Goal: Task Accomplishment & Management: Manage account settings

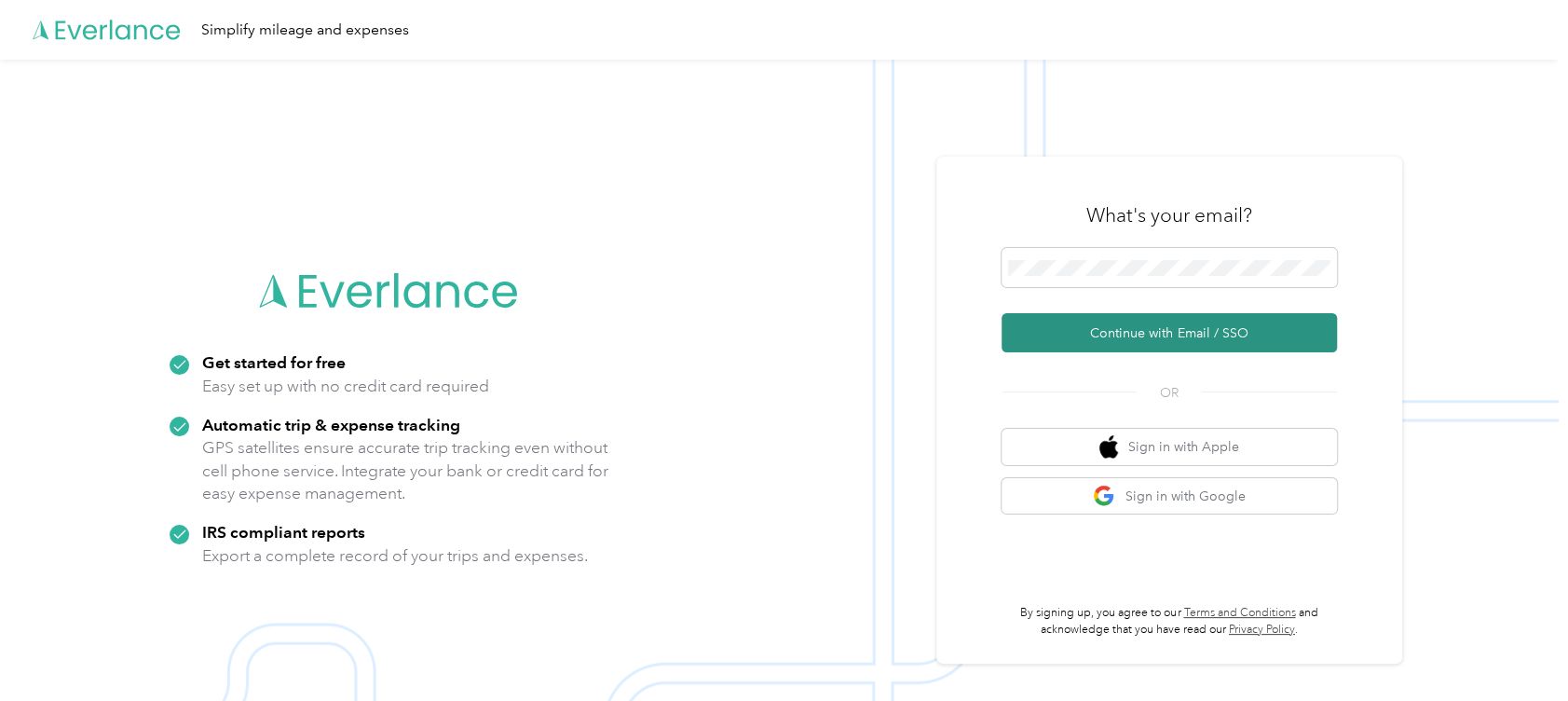
click at [1165, 333] on button "Continue with Email / SSO" at bounding box center [1169, 332] width 336 height 39
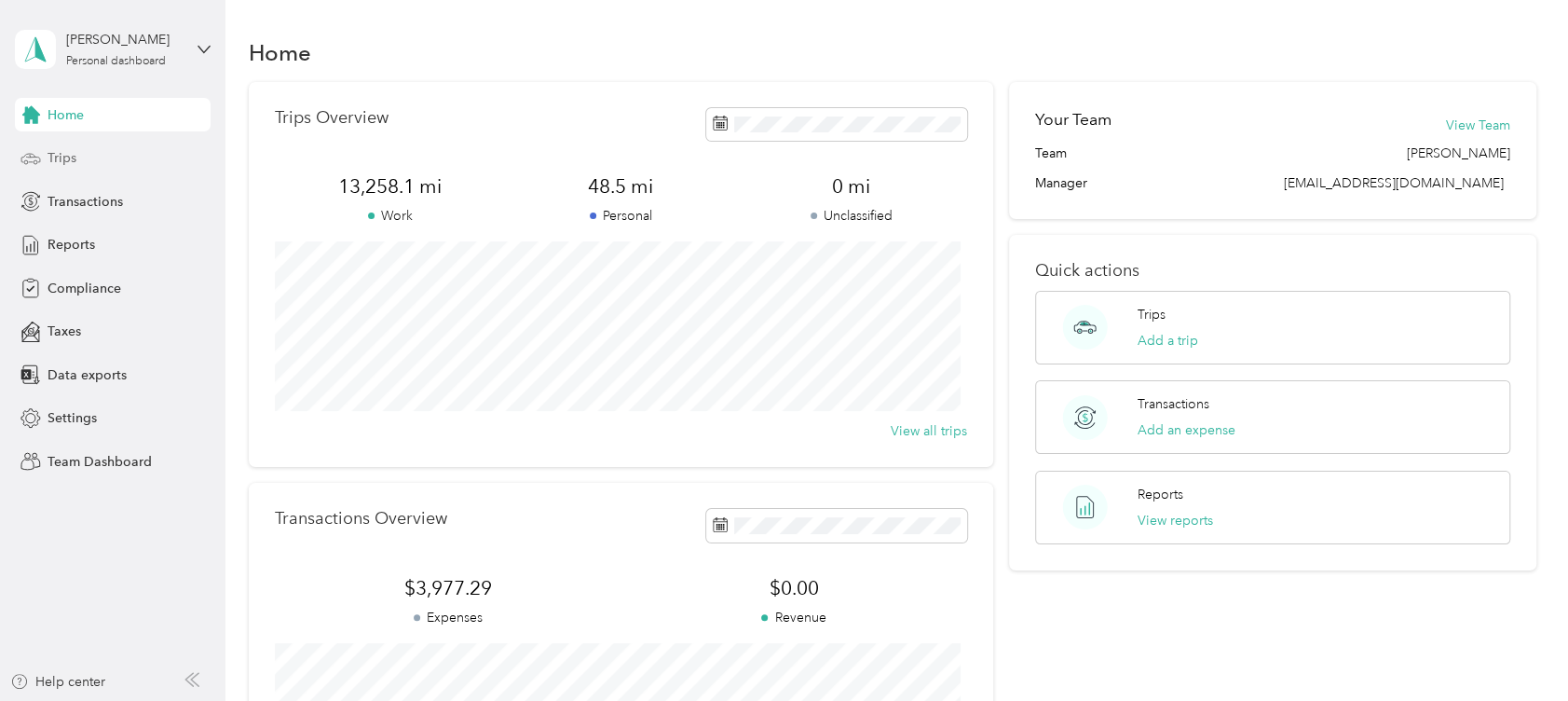
click at [71, 157] on span "Trips" at bounding box center [62, 158] width 29 height 20
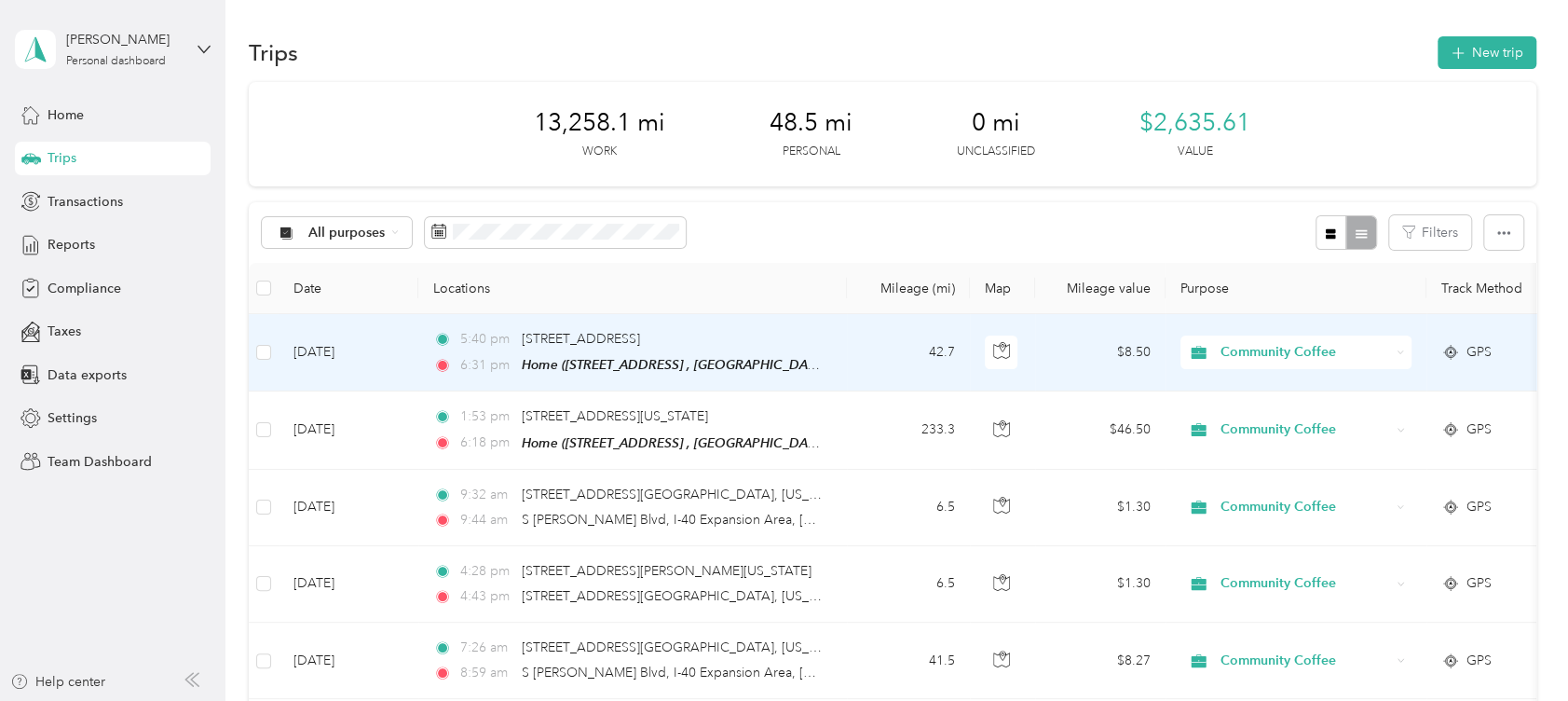
click at [690, 332] on div "5:40 pm [STREET_ADDRESS]" at bounding box center [628, 339] width 391 height 21
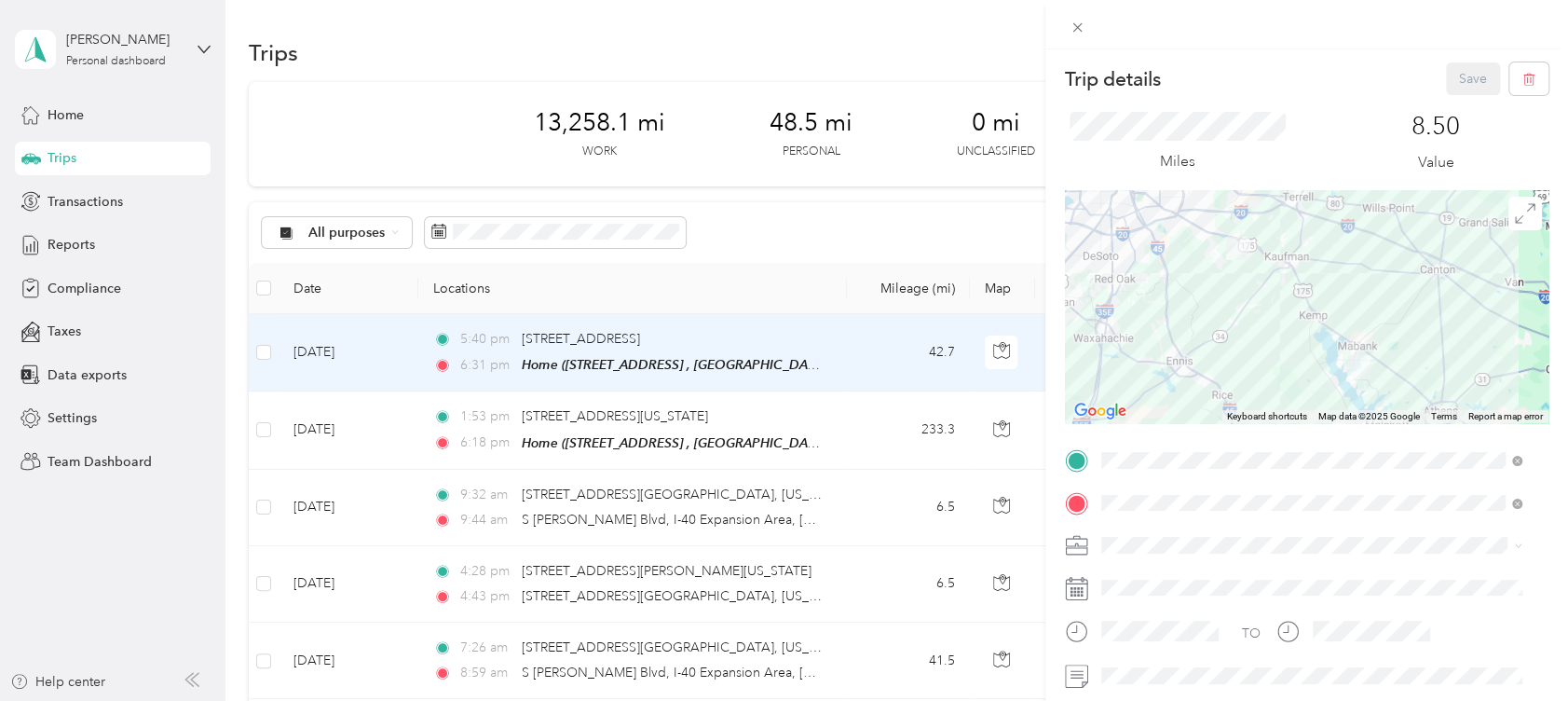
click at [893, 22] on div "Trip details Save This trip cannot be edited because it is either under review,…" at bounding box center [784, 350] width 1568 height 701
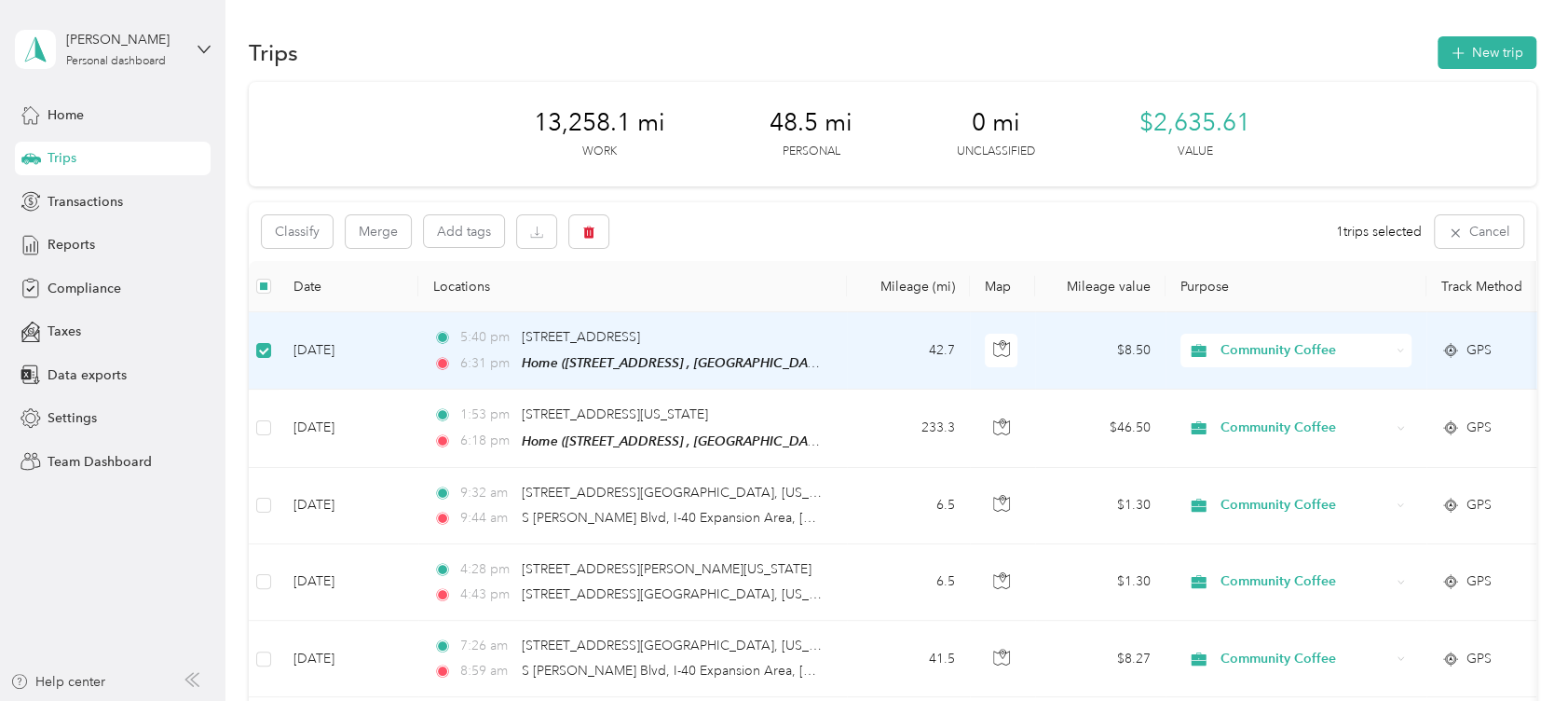
click at [1395, 339] on div "Community Coffee" at bounding box center [1295, 351] width 231 height 34
click at [1332, 416] on span "Personal" at bounding box center [1312, 407] width 172 height 20
click at [86, 233] on div "Reports" at bounding box center [113, 245] width 196 height 34
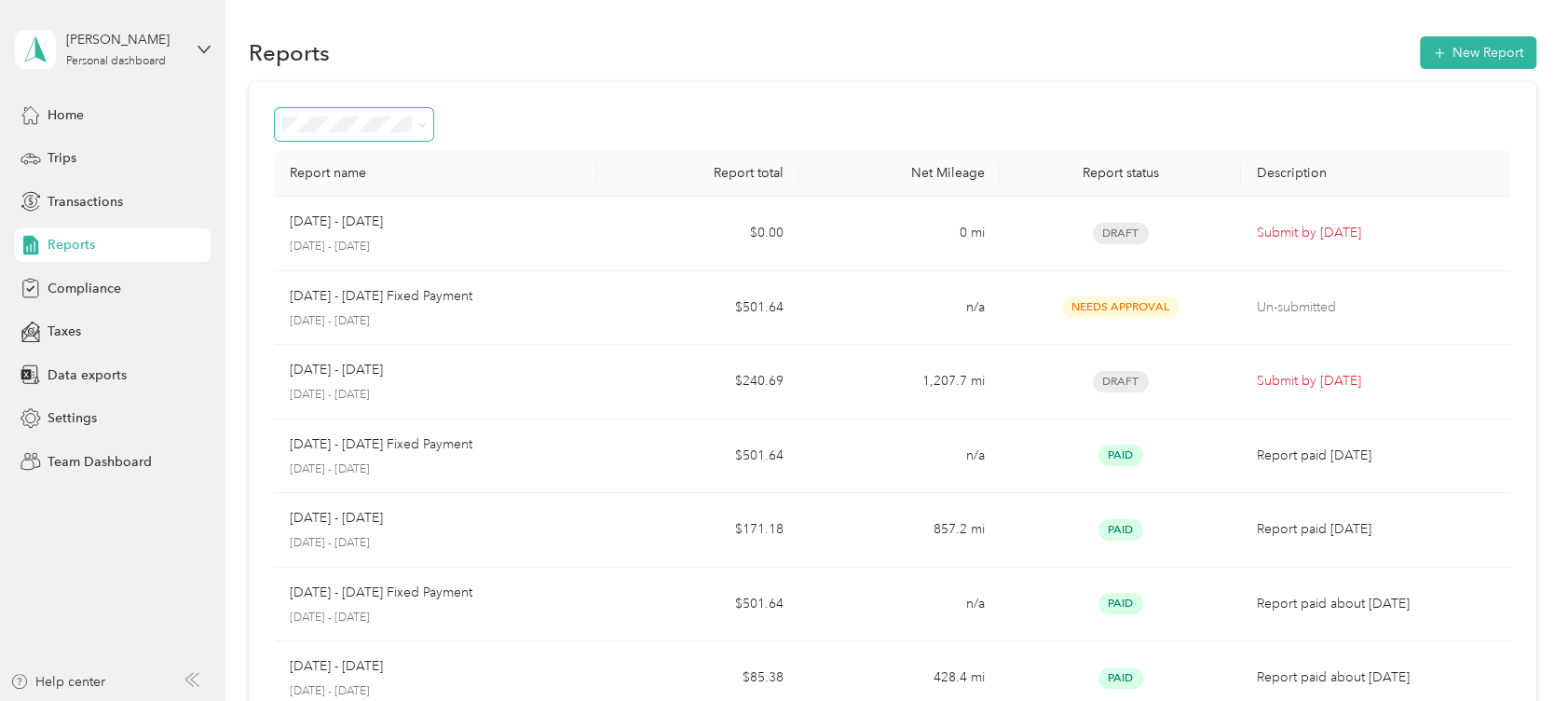
click at [425, 127] on icon at bounding box center [422, 125] width 8 height 8
click at [391, 224] on li "Needs approval" at bounding box center [354, 213] width 158 height 33
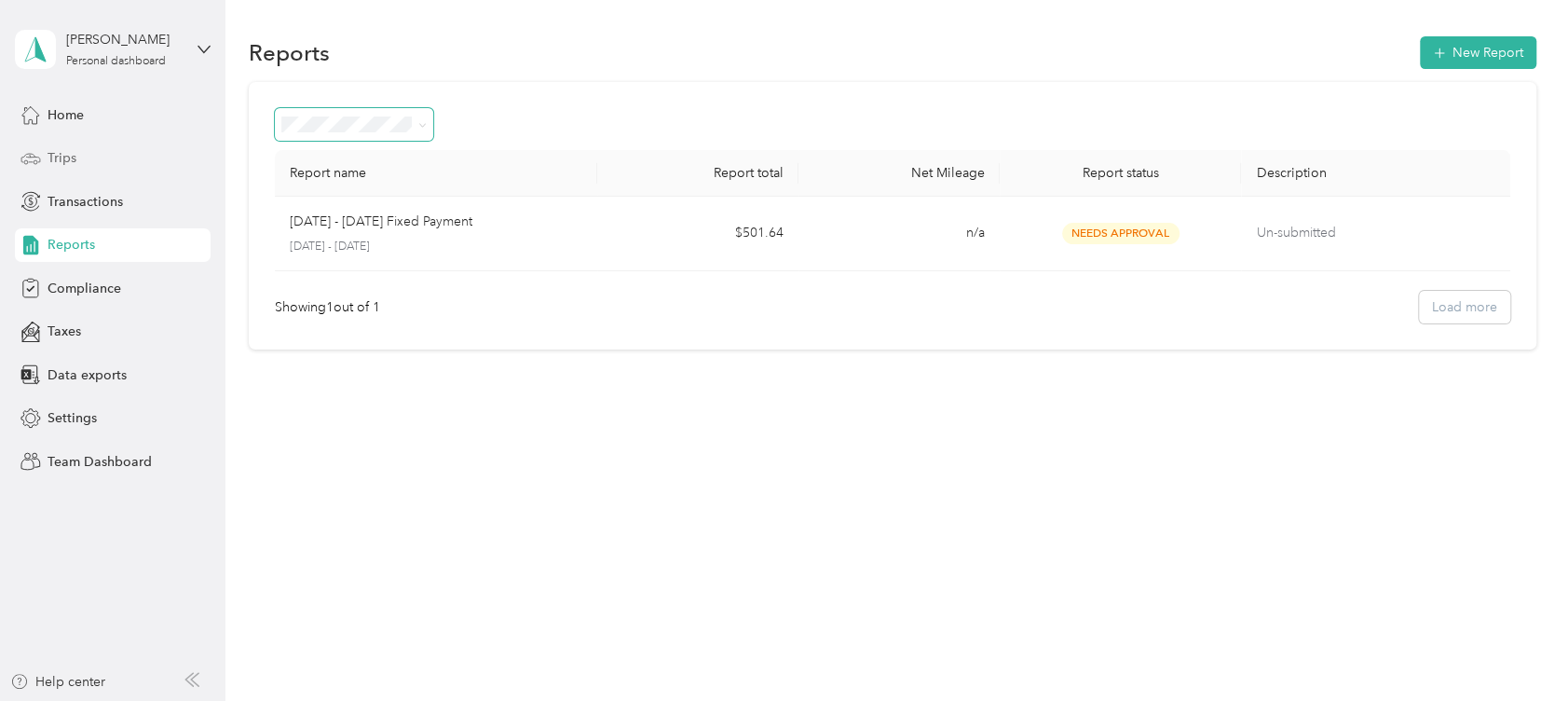
click at [67, 155] on span "Trips" at bounding box center [62, 158] width 29 height 20
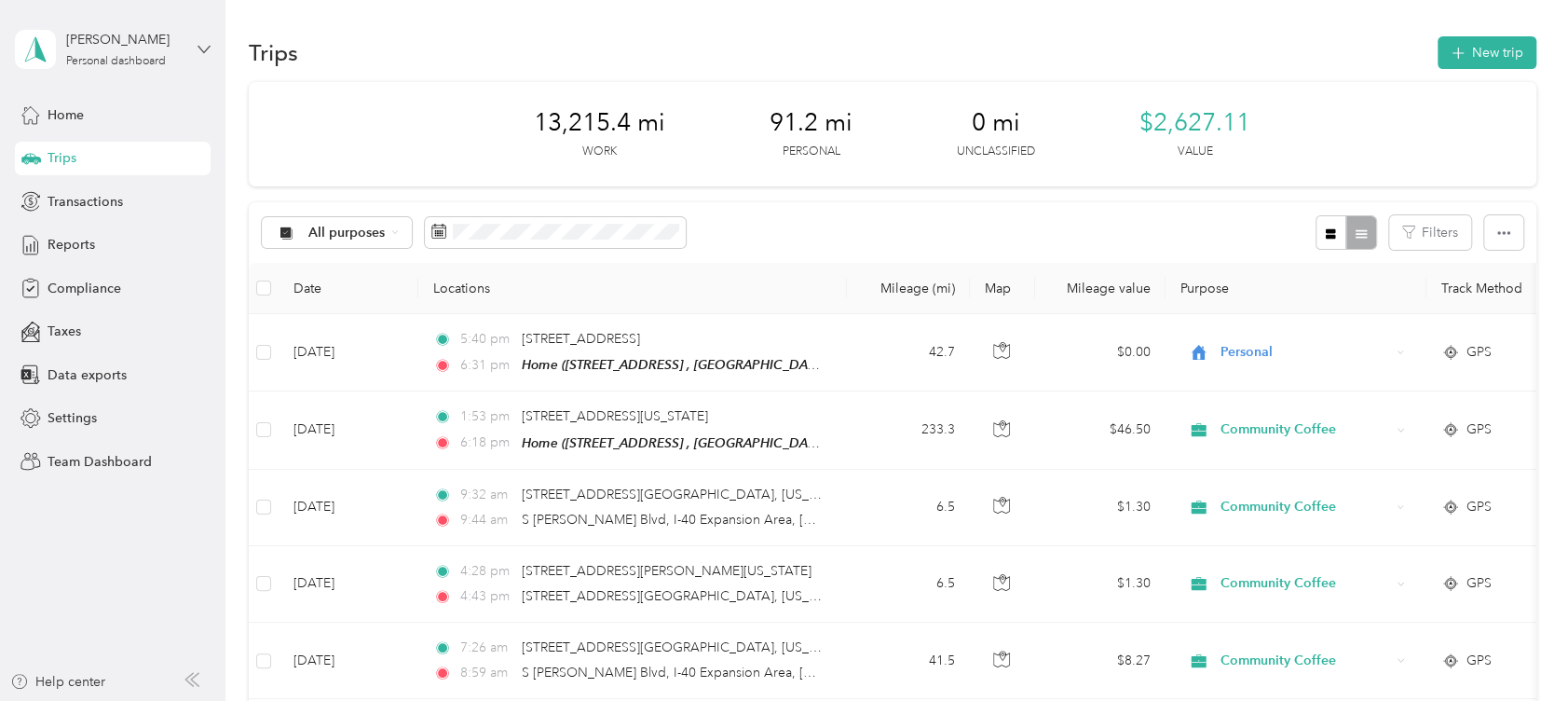
click at [204, 52] on icon at bounding box center [204, 49] width 13 height 13
click at [158, 156] on div "Team dashboard" at bounding box center [211, 145] width 366 height 33
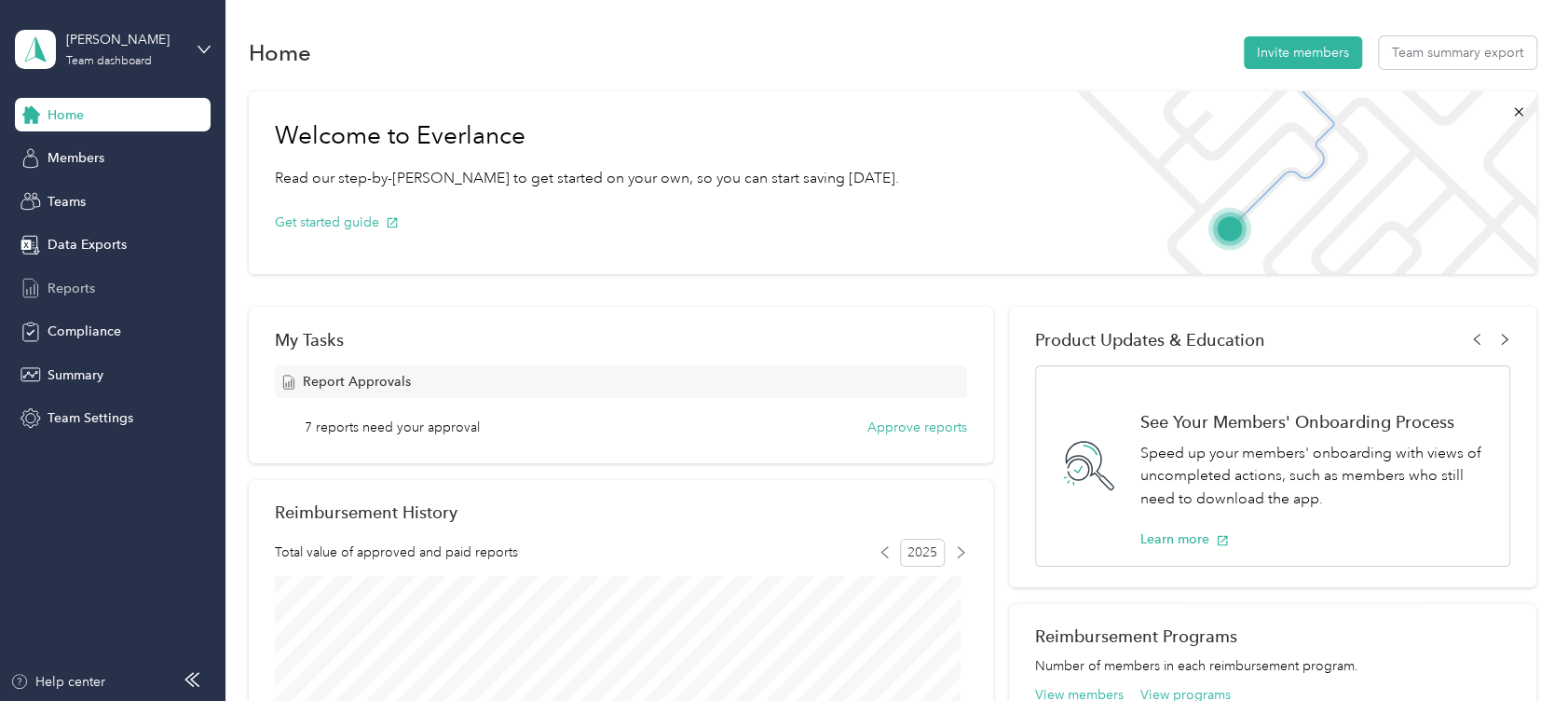
click at [83, 279] on span "Reports" at bounding box center [72, 289] width 48 height 20
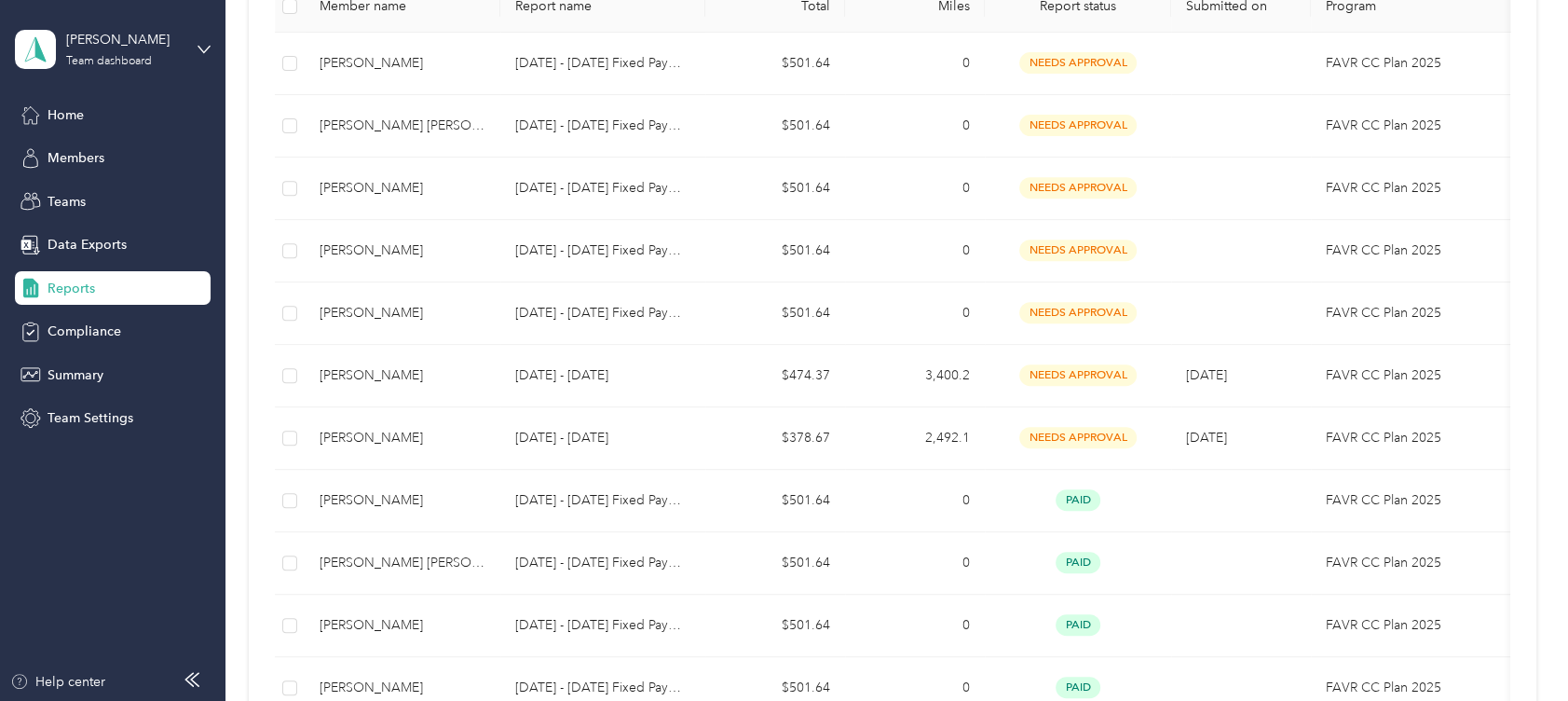
scroll to position [405, 0]
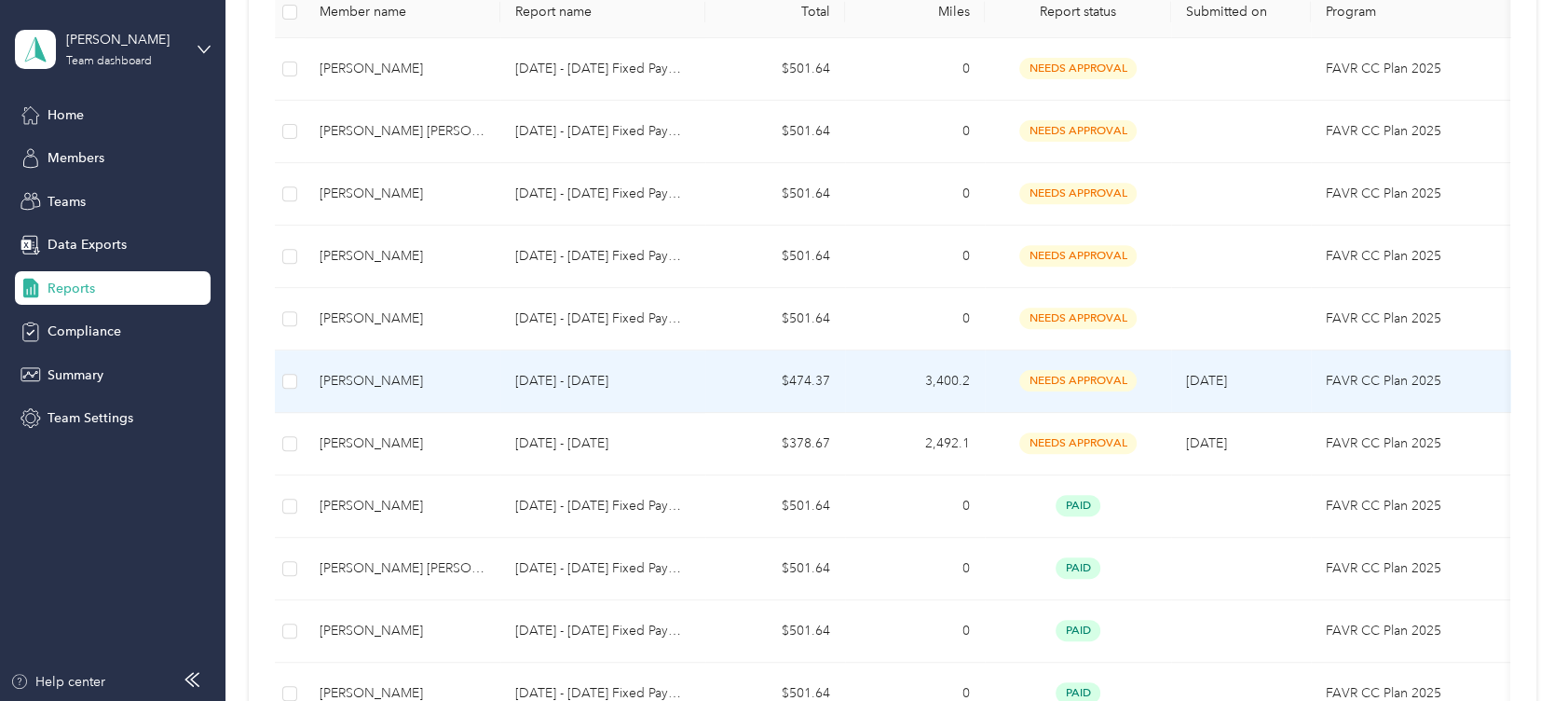
click at [390, 377] on div "[PERSON_NAME]" at bounding box center [403, 381] width 166 height 21
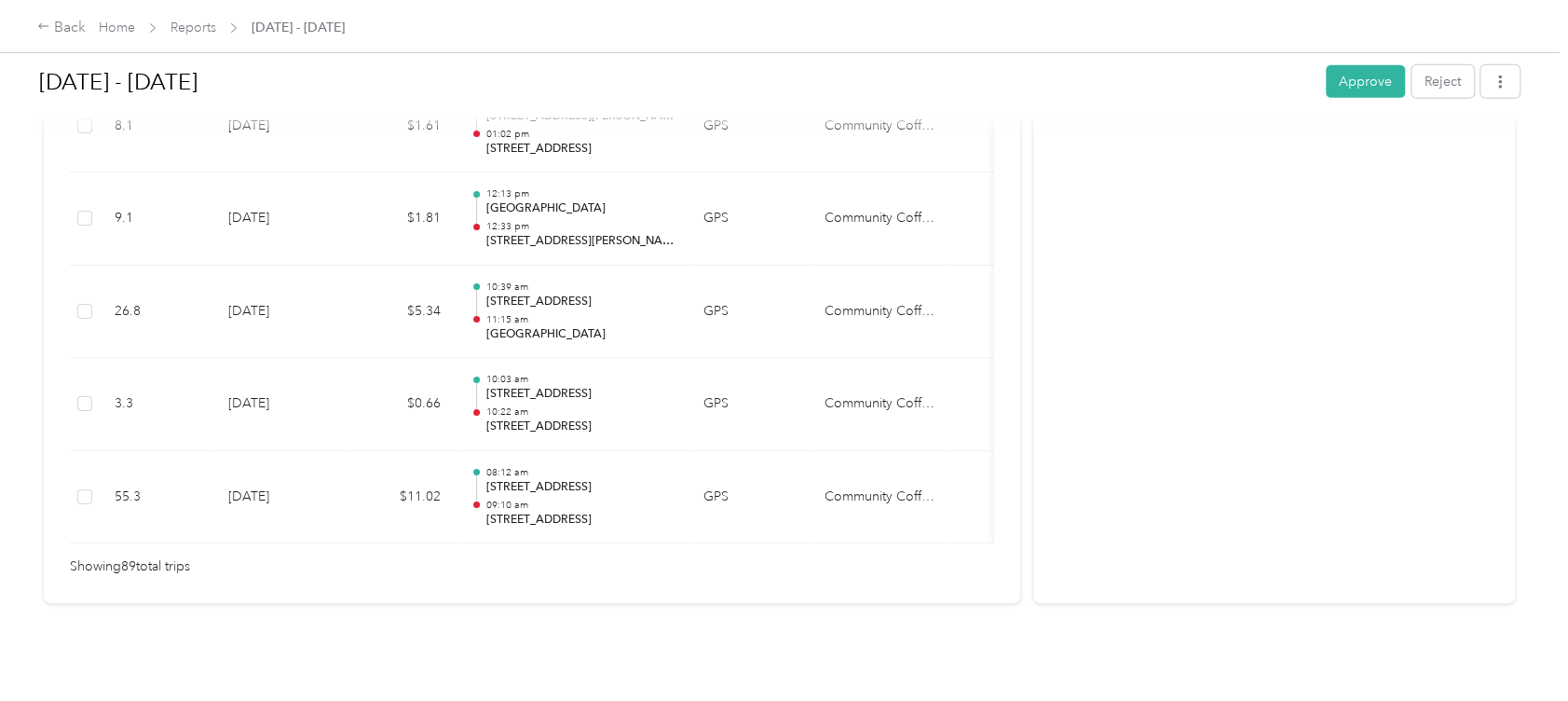
scroll to position [8430, 0]
click at [1354, 74] on button "Approve" at bounding box center [1364, 81] width 79 height 33
click at [45, 24] on icon at bounding box center [43, 26] width 13 height 13
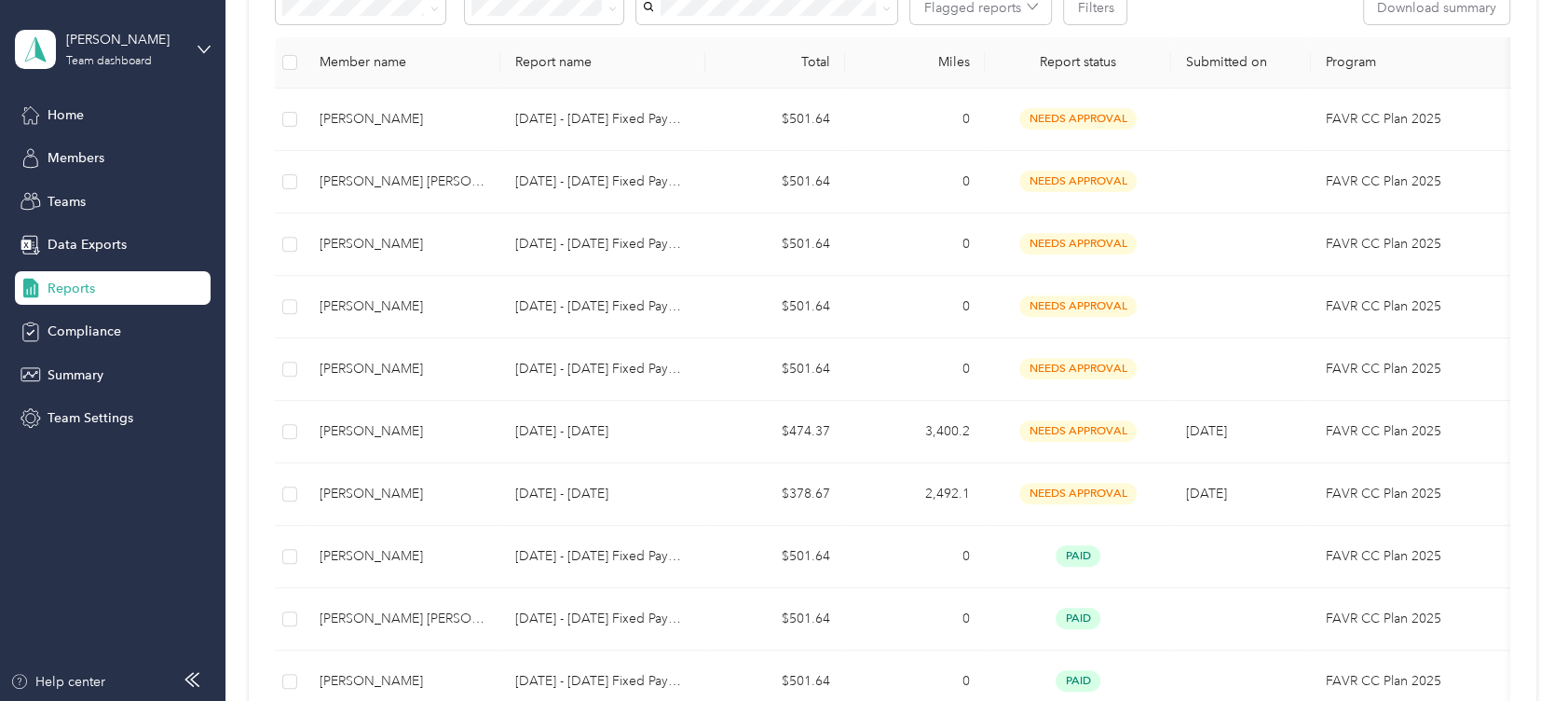
scroll to position [394, 0]
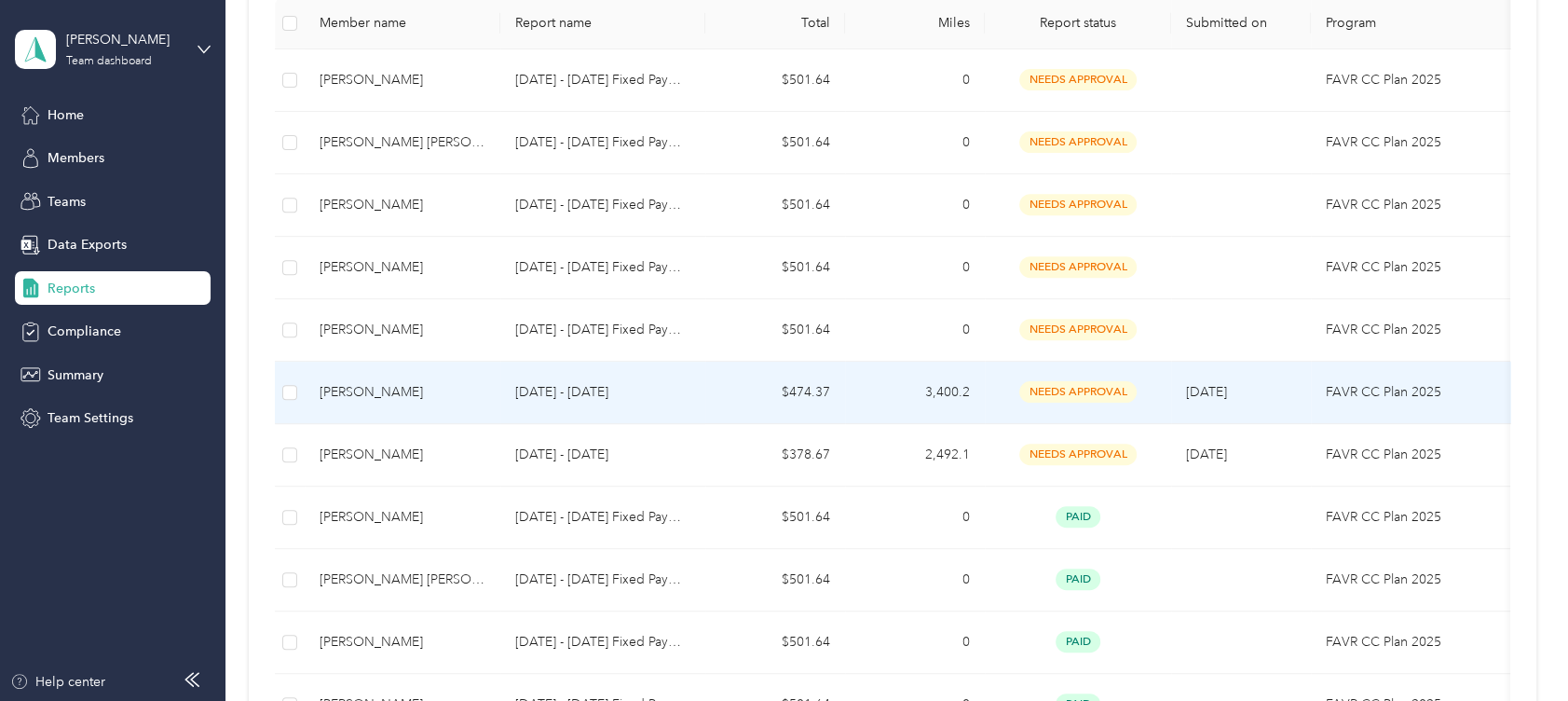
click at [688, 384] on p "[DATE] - [DATE]" at bounding box center [602, 392] width 175 height 21
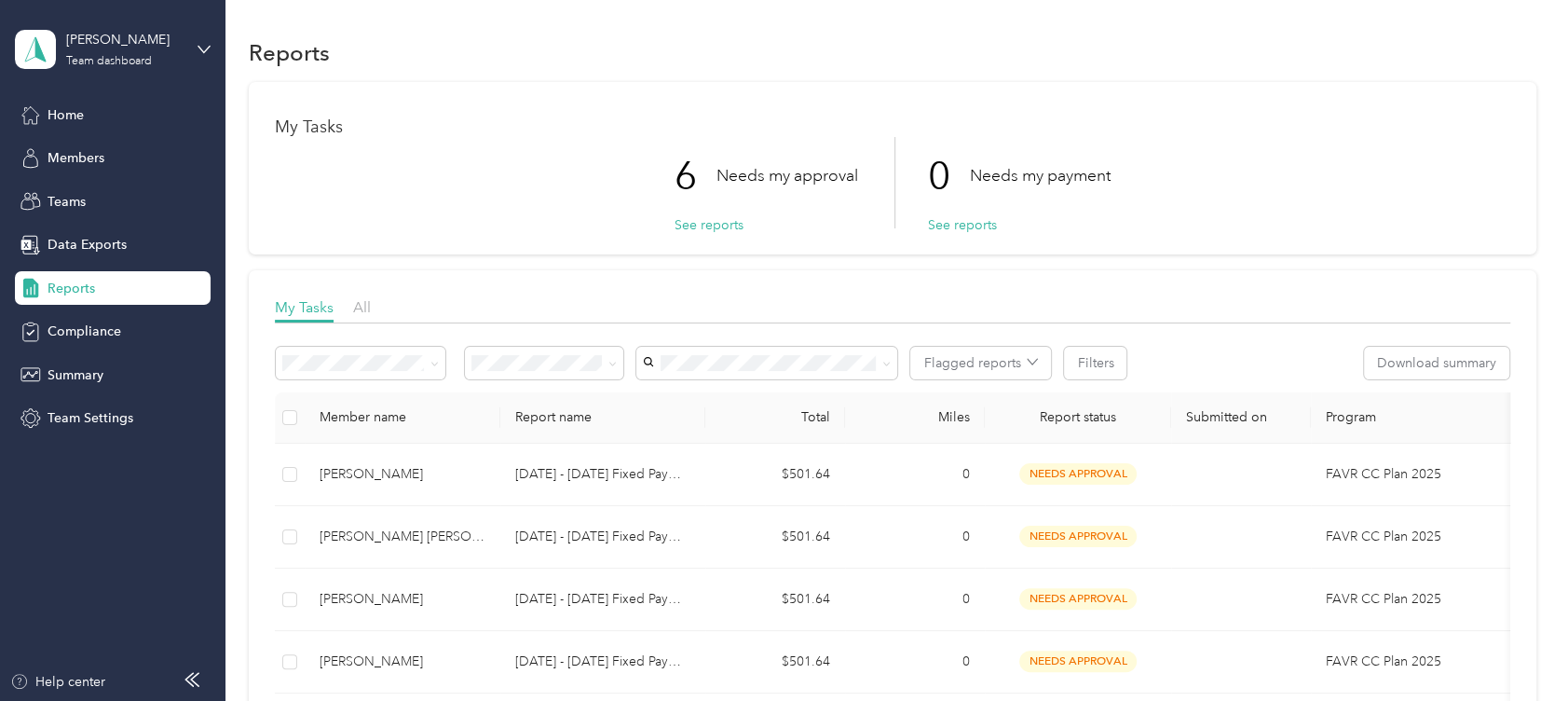
scroll to position [612, 0]
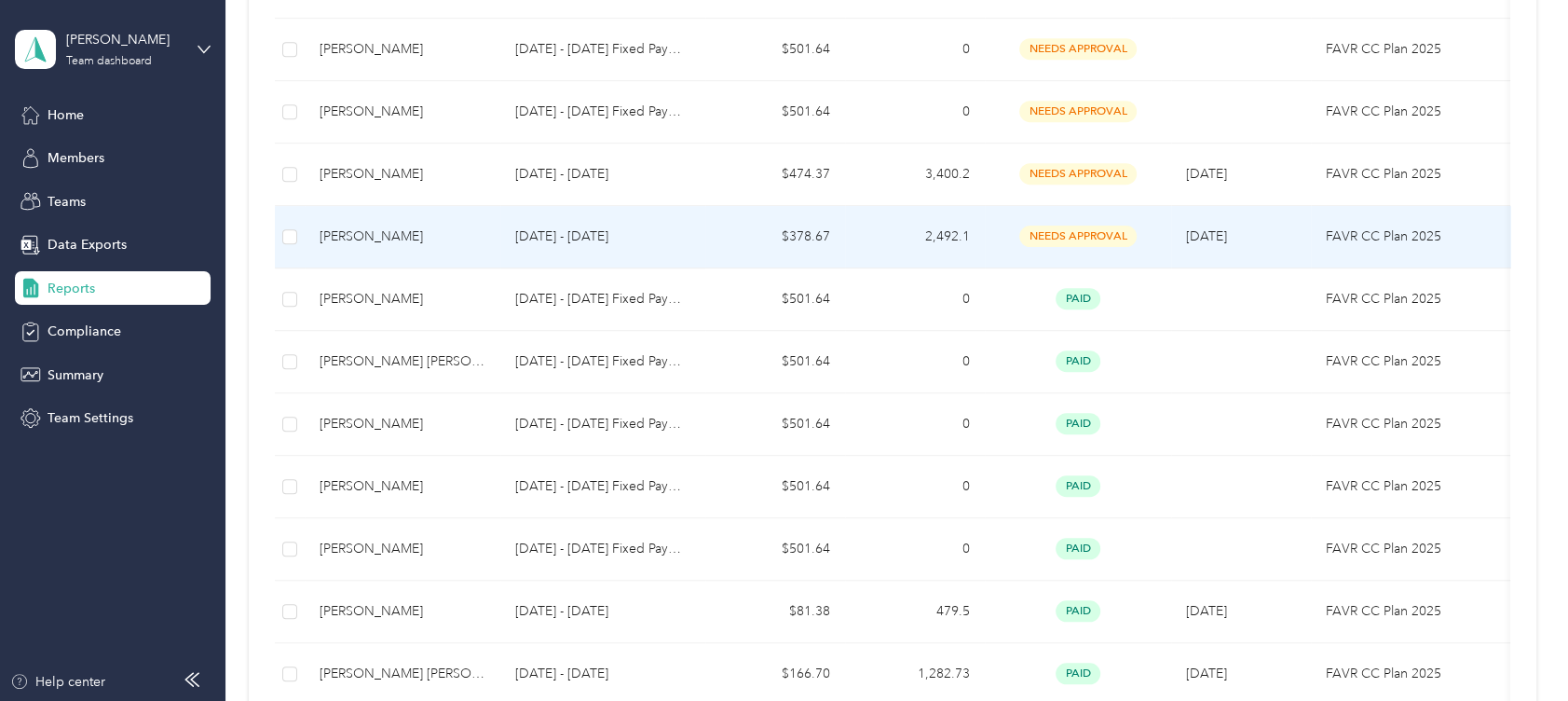
click at [582, 226] on p "[DATE] - [DATE]" at bounding box center [602, 236] width 175 height 21
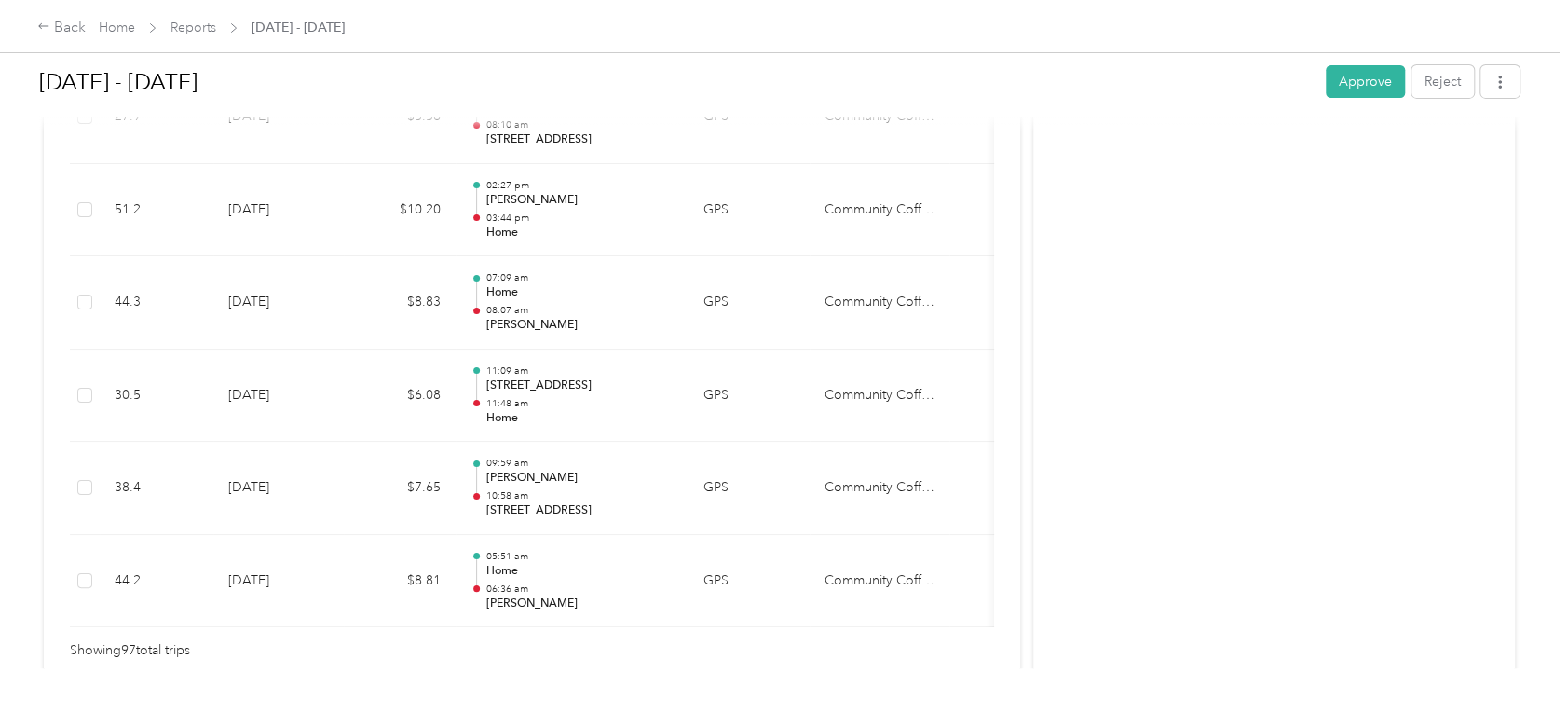
scroll to position [9171, 0]
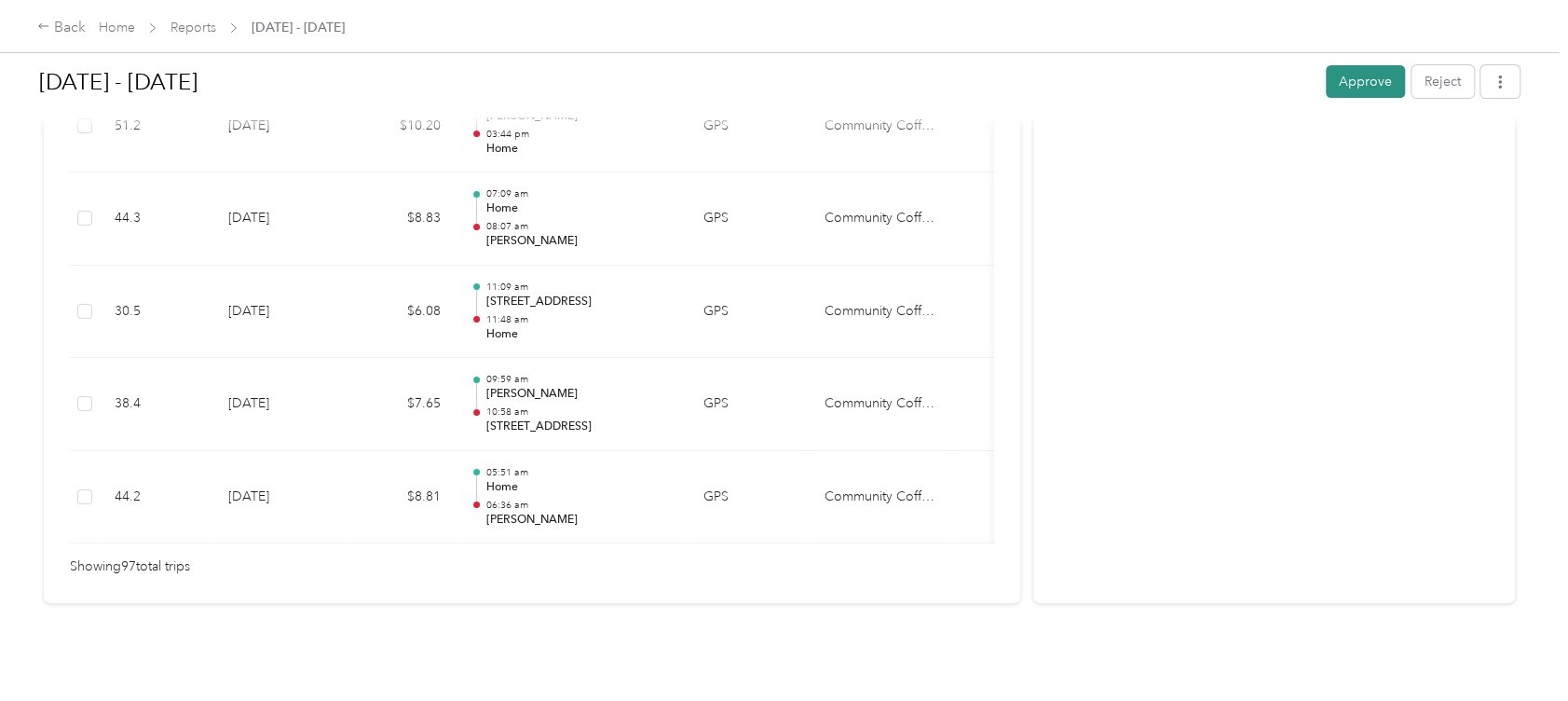
click at [1359, 81] on button "Approve" at bounding box center [1364, 81] width 79 height 33
click at [63, 25] on div "Back" at bounding box center [61, 28] width 48 height 22
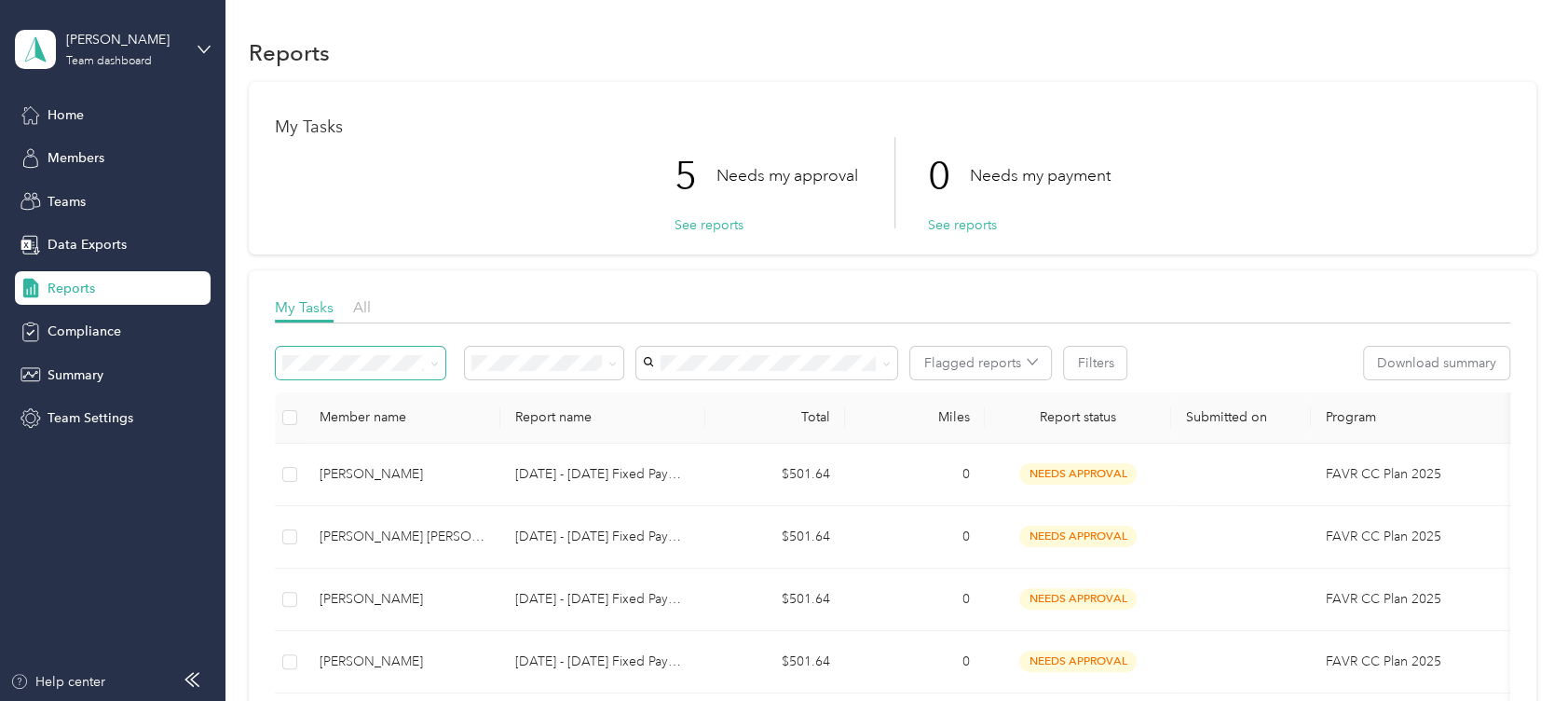
click at [435, 363] on icon at bounding box center [435, 364] width 8 height 8
click at [615, 363] on icon at bounding box center [613, 364] width 6 height 4
click at [721, 244] on div "My Tasks 5 Needs my approval See reports 0 Needs my payment See reports" at bounding box center [892, 168] width 1287 height 172
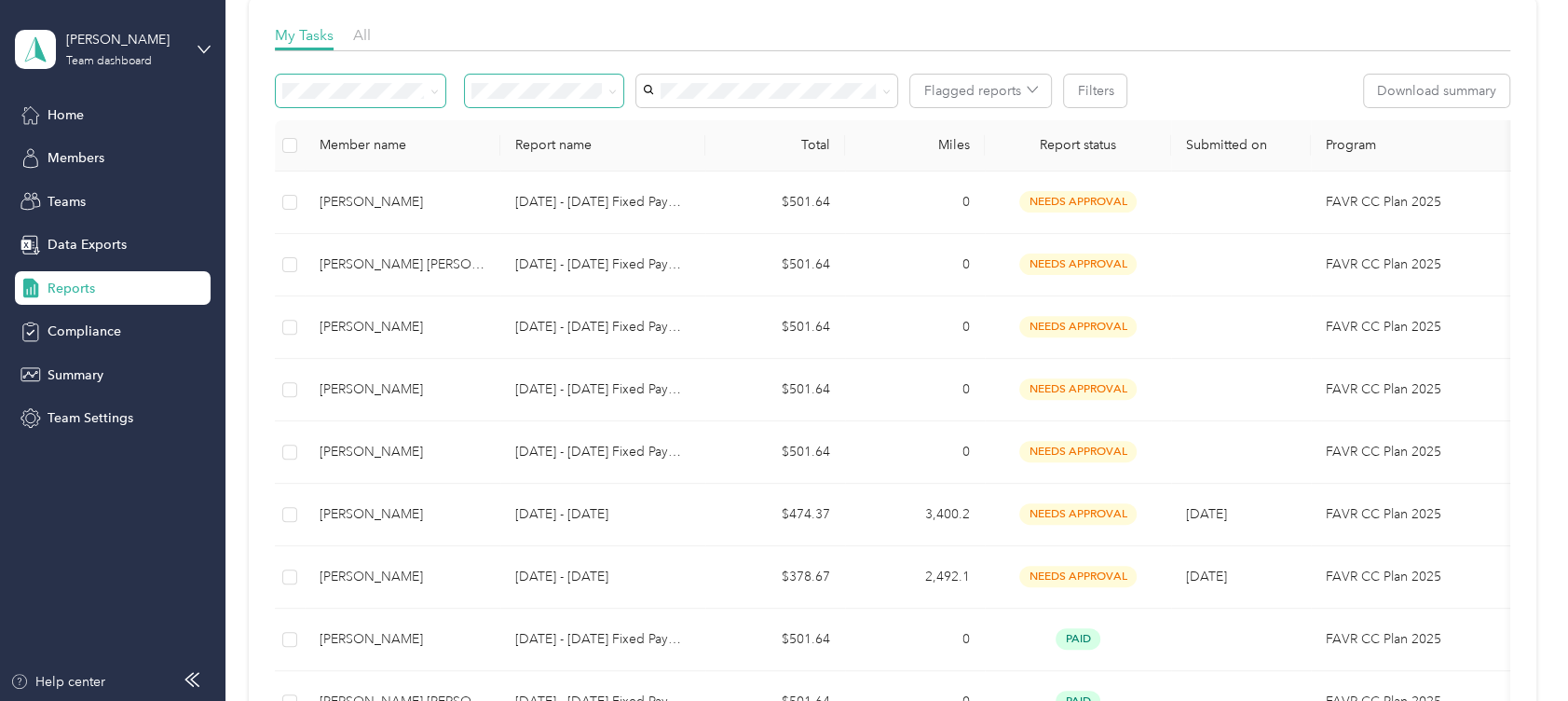
scroll to position [269, 0]
click at [613, 95] on icon at bounding box center [613, 94] width 8 height 8
click at [583, 157] on span "Needs my approval" at bounding box center [536, 159] width 117 height 16
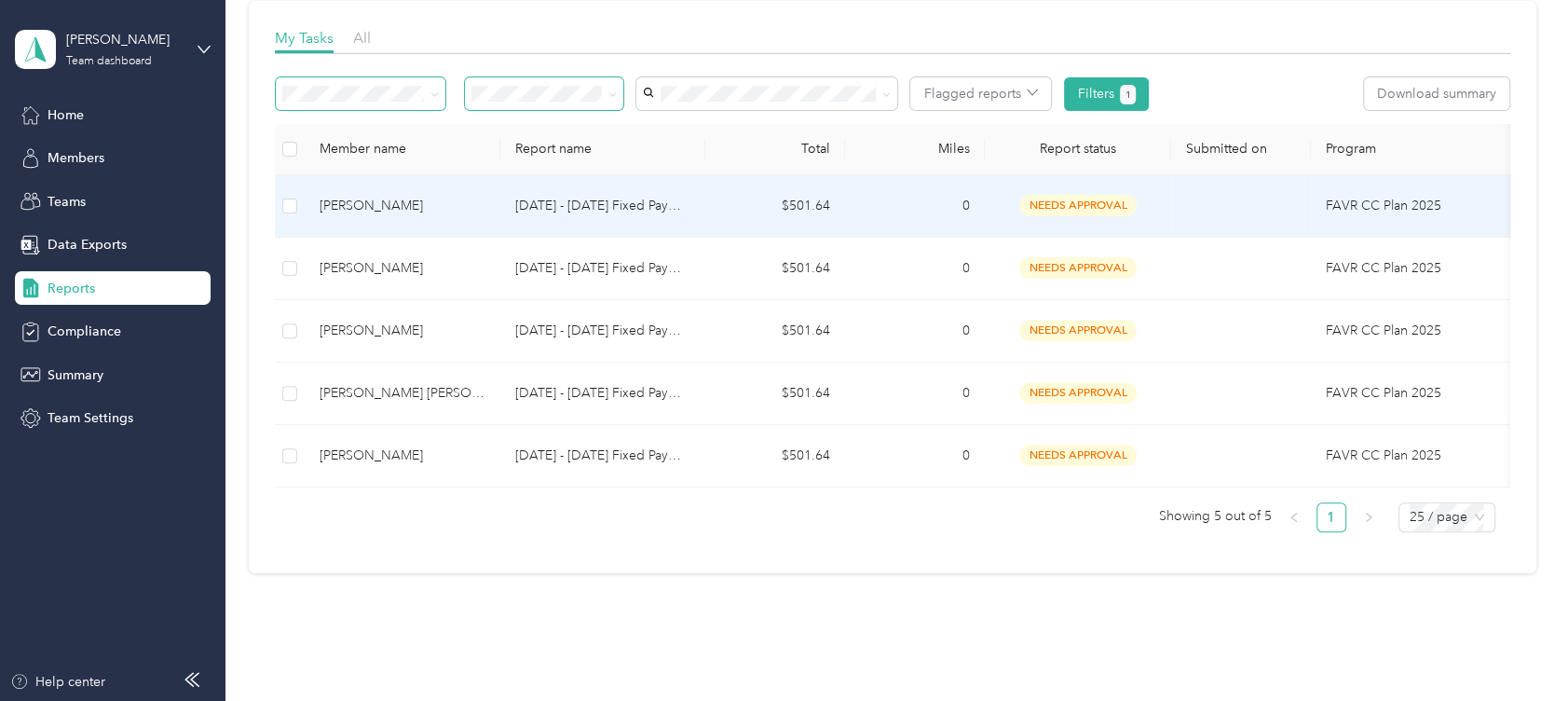
click at [577, 201] on p "[DATE] - [DATE] Fixed Payment" at bounding box center [602, 206] width 175 height 21
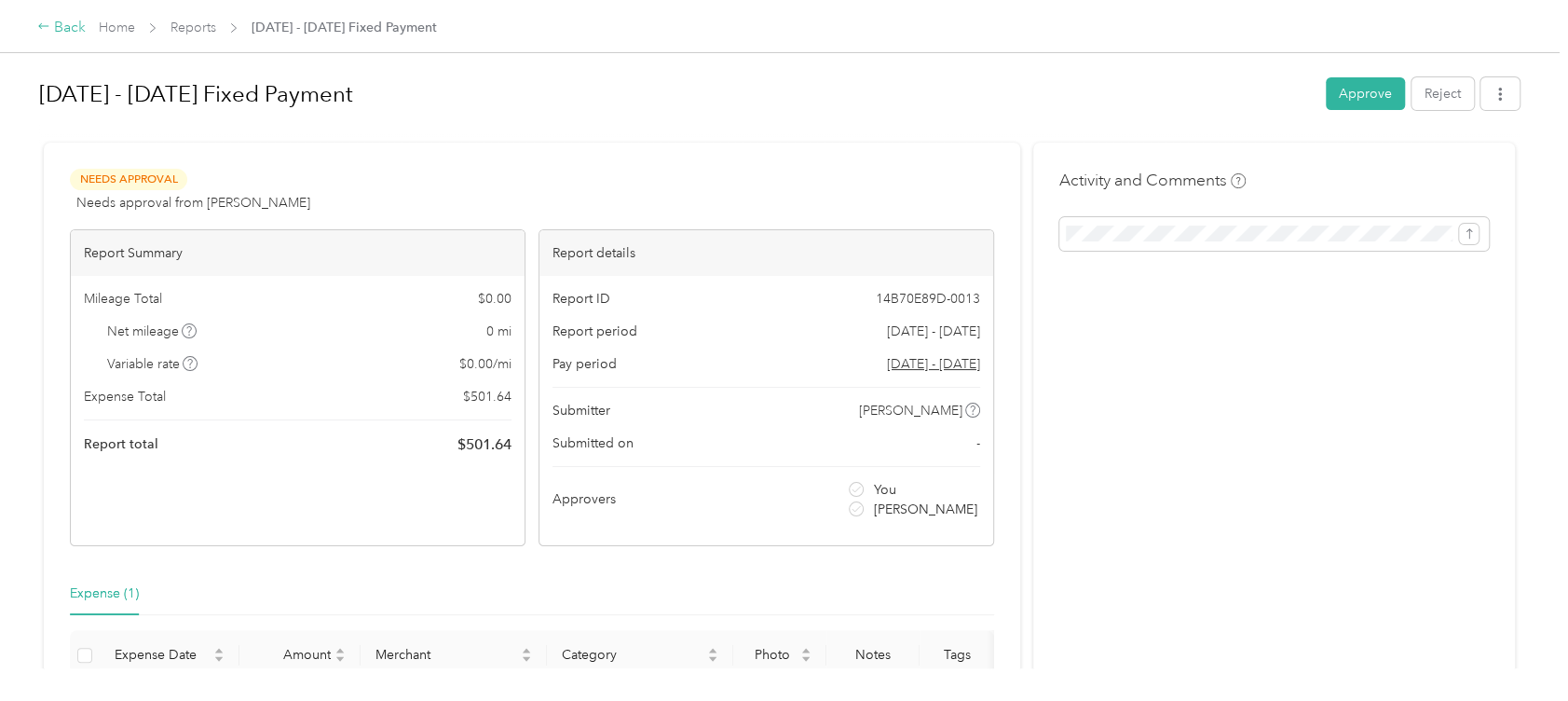
click at [63, 20] on div "Back" at bounding box center [61, 28] width 48 height 22
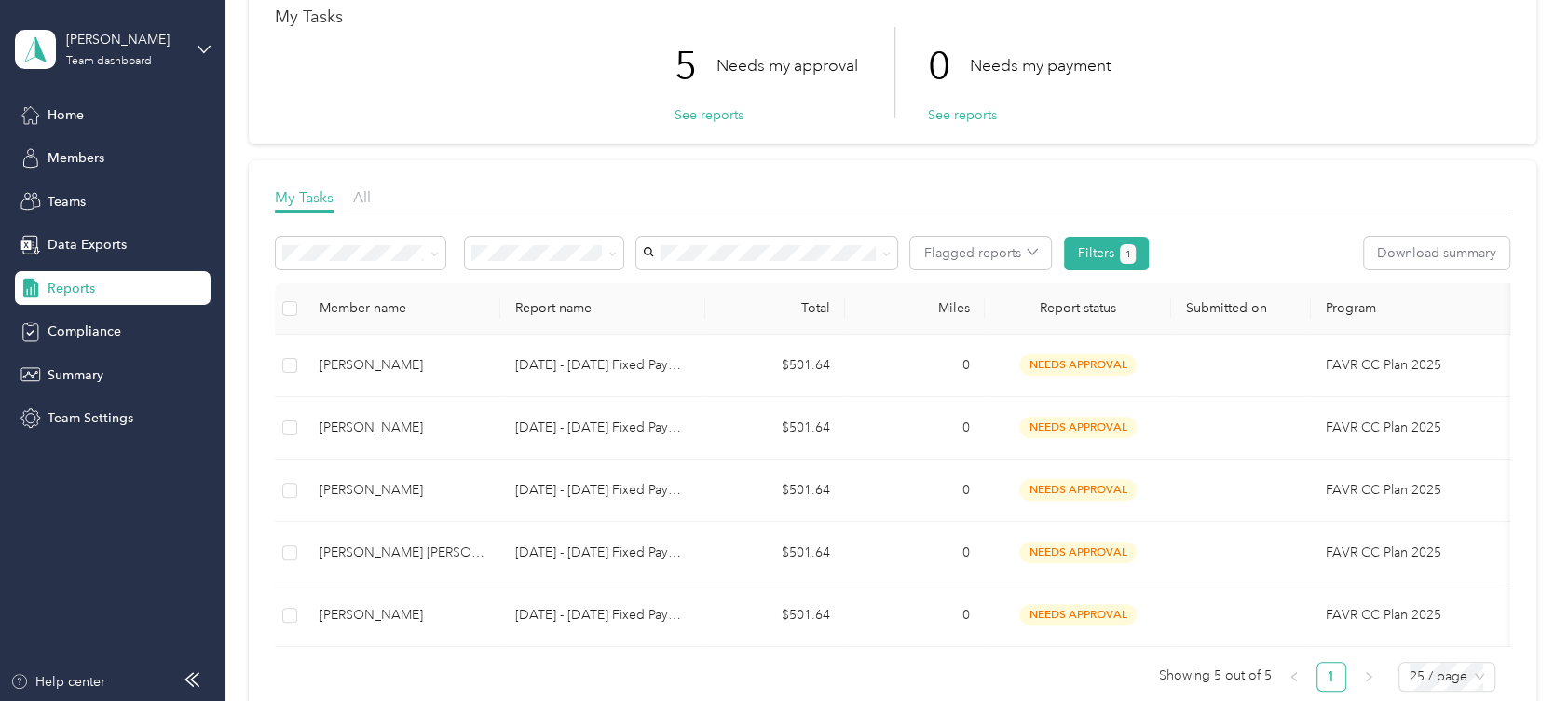
scroll to position [115, 0]
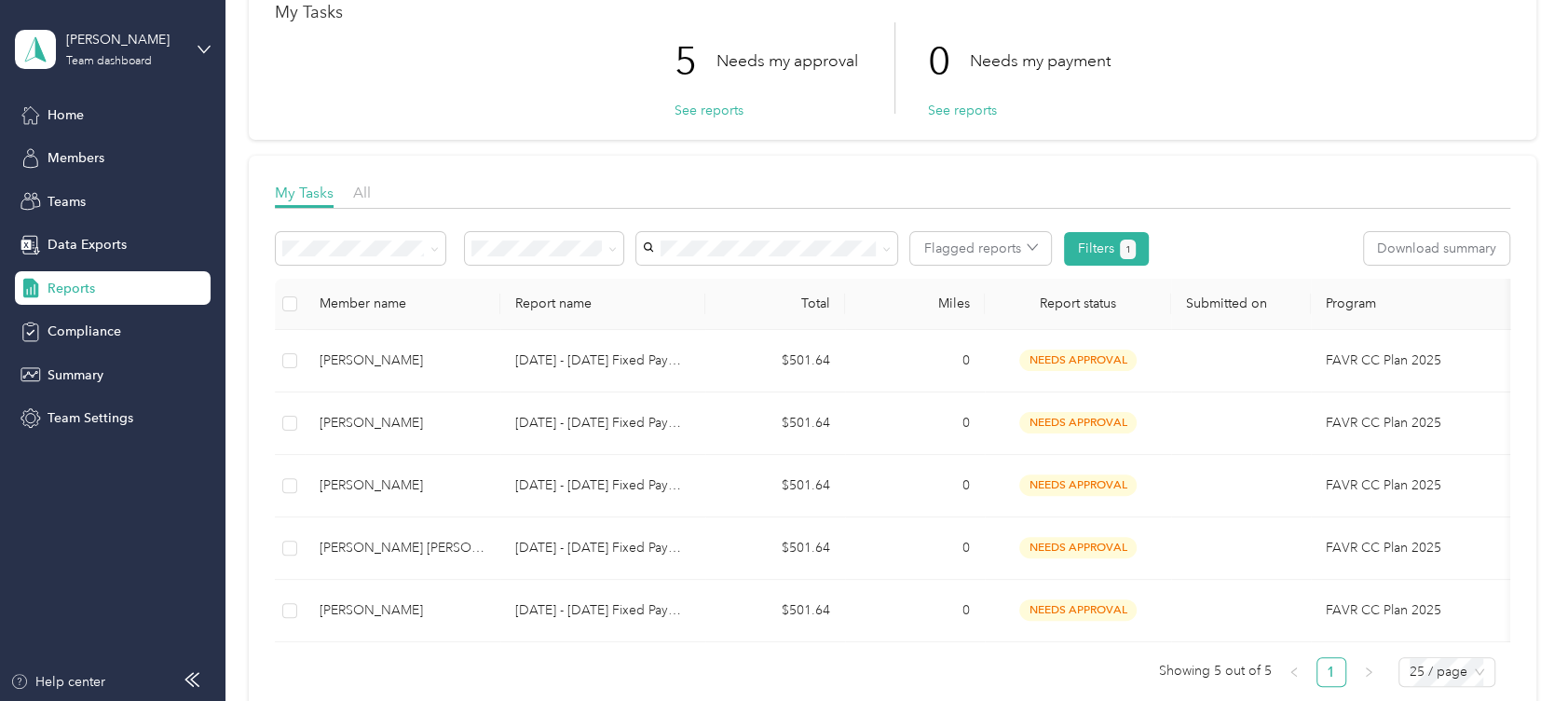
click at [372, 192] on div "My Tasks All" at bounding box center [892, 195] width 1235 height 27
click at [360, 186] on span "All" at bounding box center [362, 193] width 18 height 18
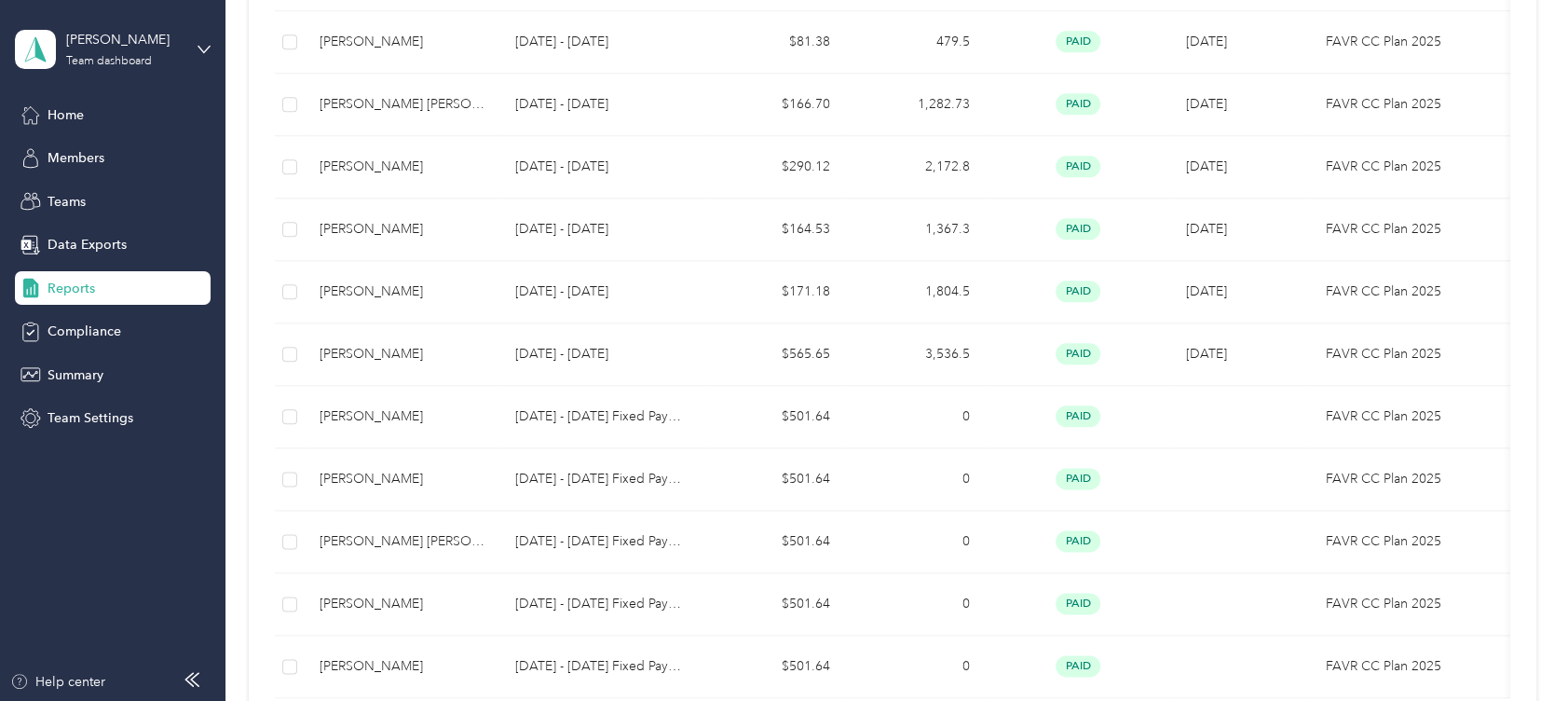
scroll to position [1349, 0]
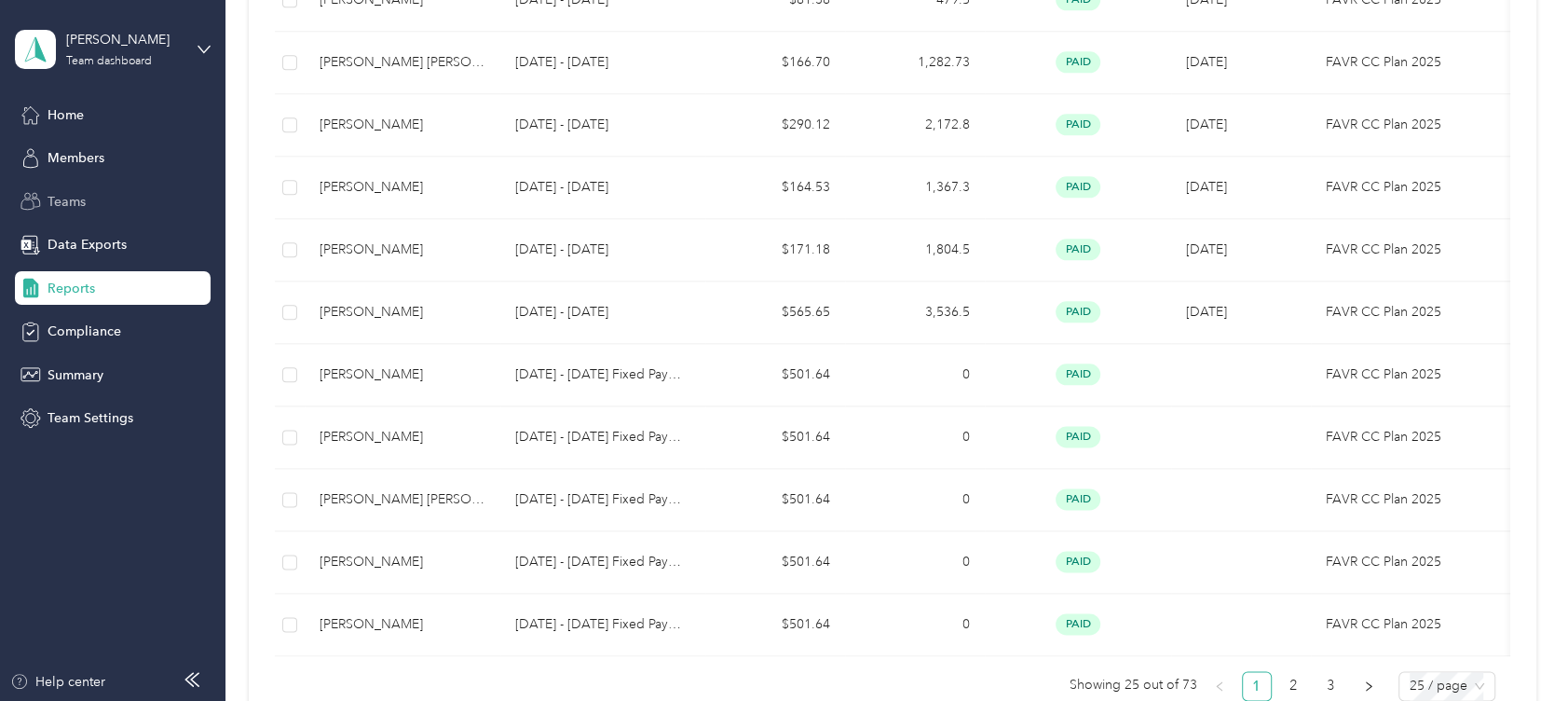
click at [68, 200] on span "Teams" at bounding box center [67, 202] width 38 height 20
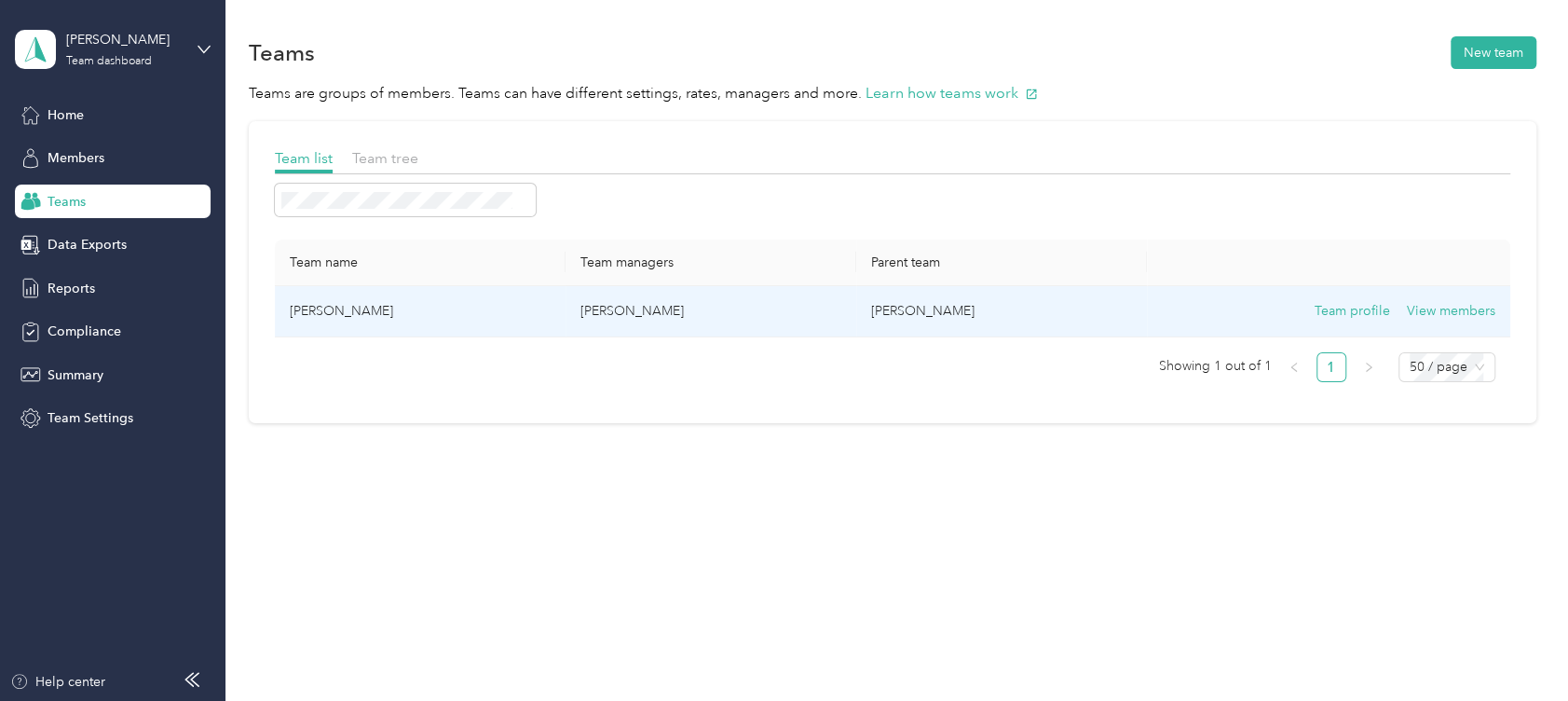
click at [350, 307] on td "[PERSON_NAME]" at bounding box center [420, 311] width 291 height 51
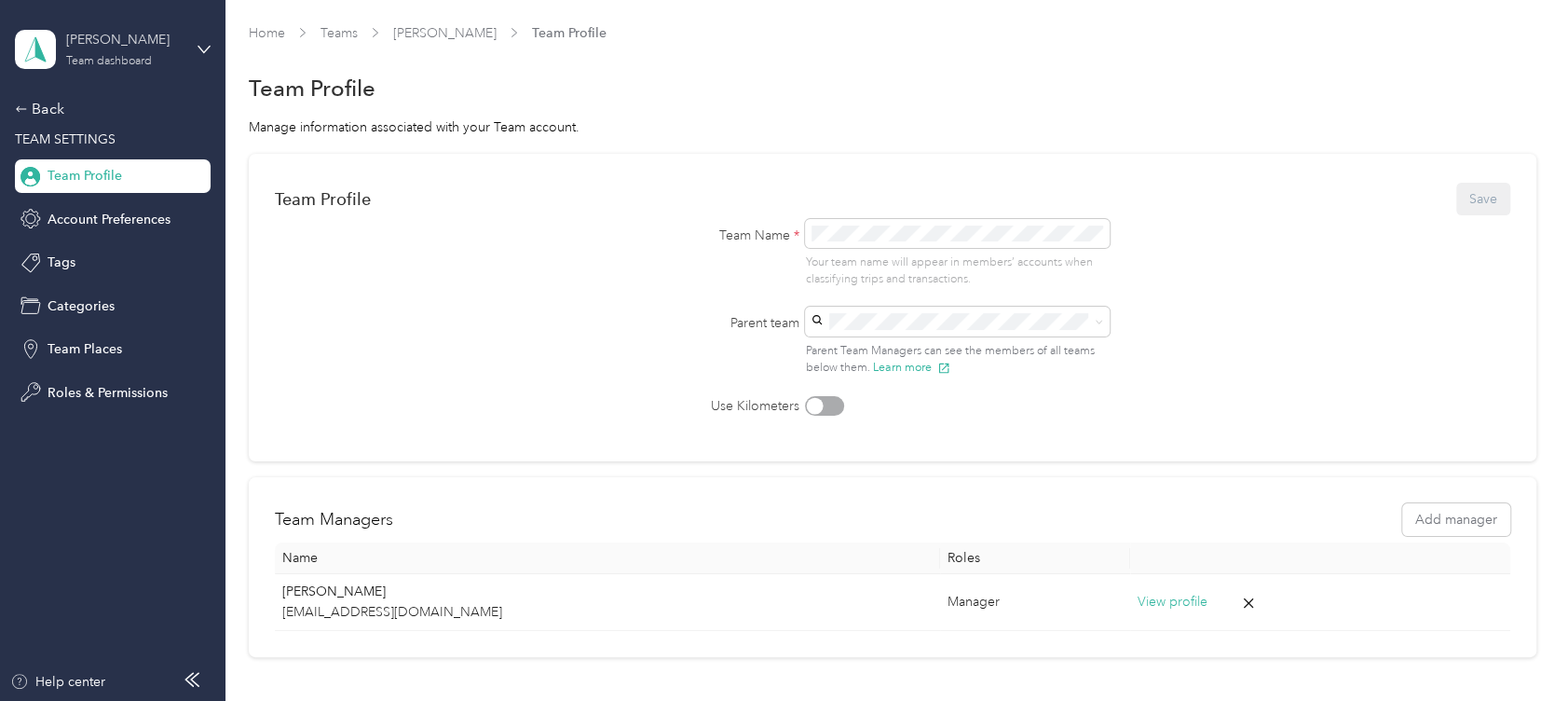
click at [114, 35] on div "[PERSON_NAME]" at bounding box center [124, 40] width 117 height 20
click at [177, 189] on div "Personal dashboard" at bounding box center [211, 193] width 366 height 33
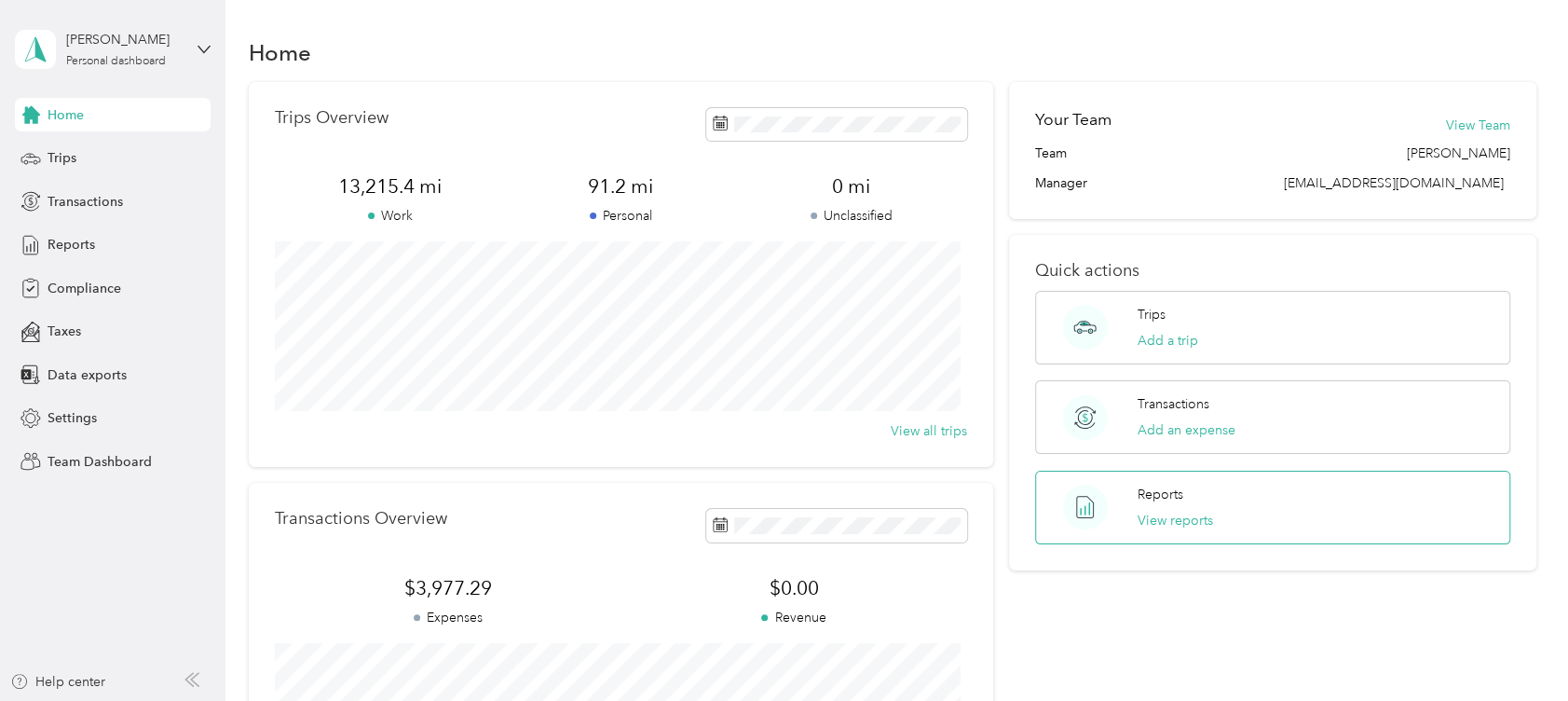
click at [1180, 508] on div "Reports View reports" at bounding box center [1174, 508] width 75 height 46
click at [1128, 309] on div "Trips Add a trip" at bounding box center [1271, 328] width 474 height 74
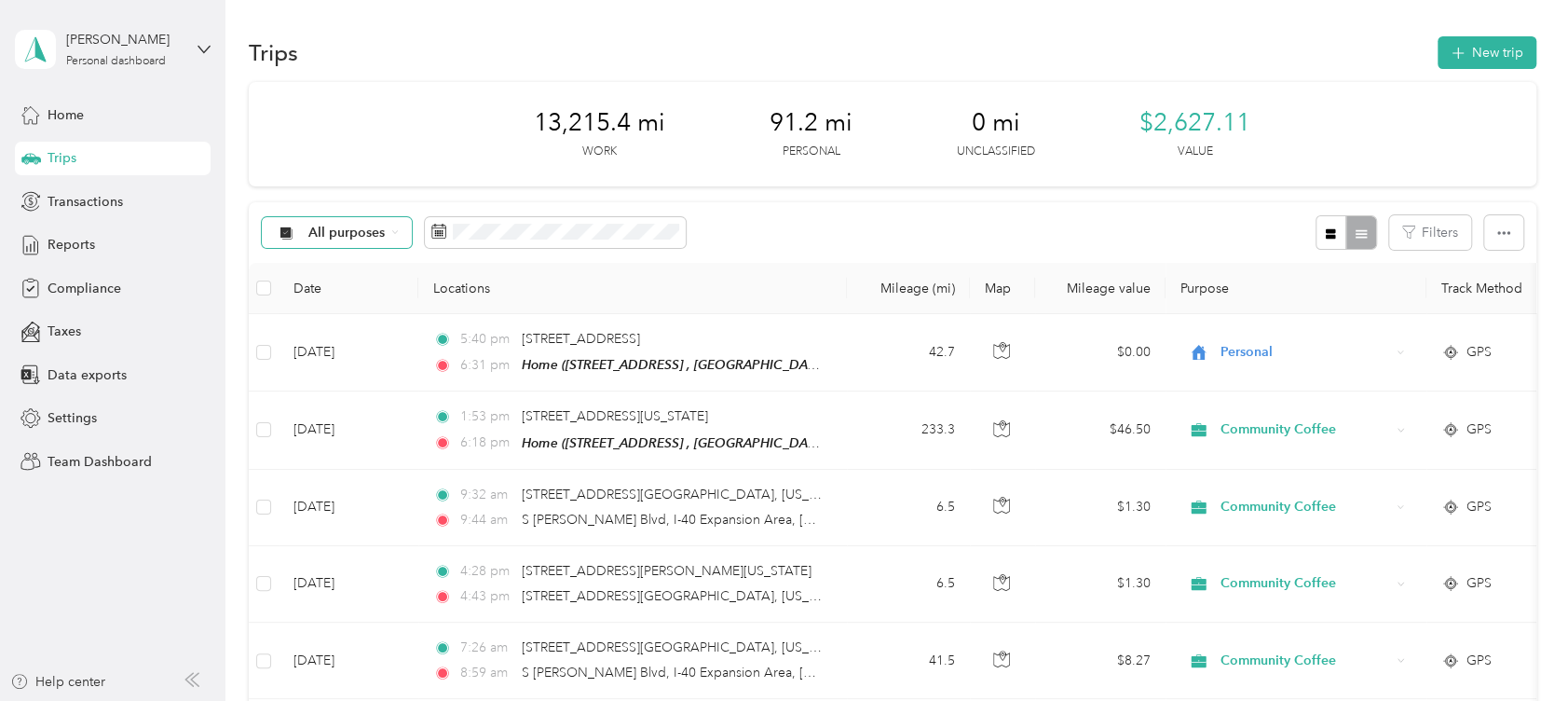
click at [395, 232] on icon at bounding box center [395, 232] width 5 height 3
click at [391, 323] on span "Community Coffee" at bounding box center [367, 330] width 116 height 20
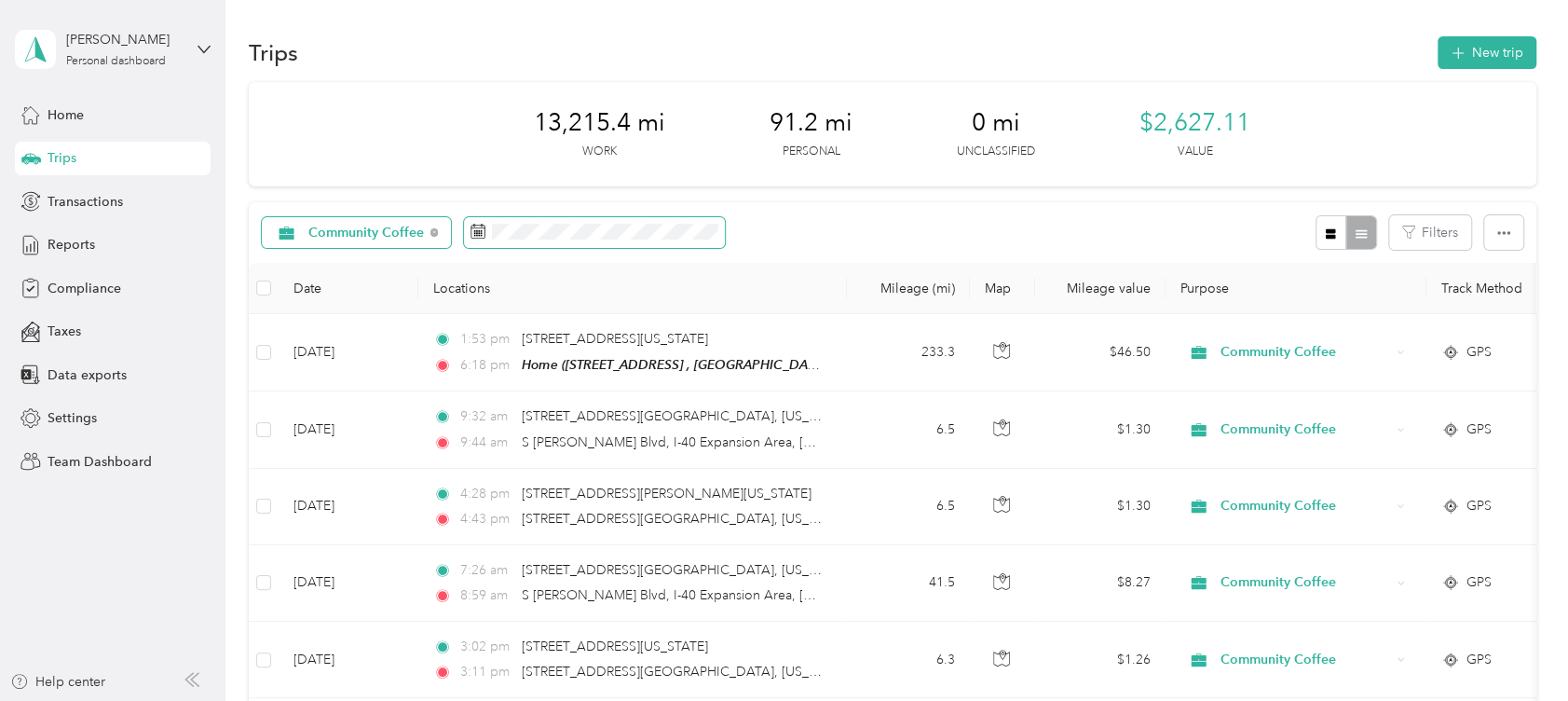
click at [474, 231] on rect at bounding box center [475, 231] width 2 height 2
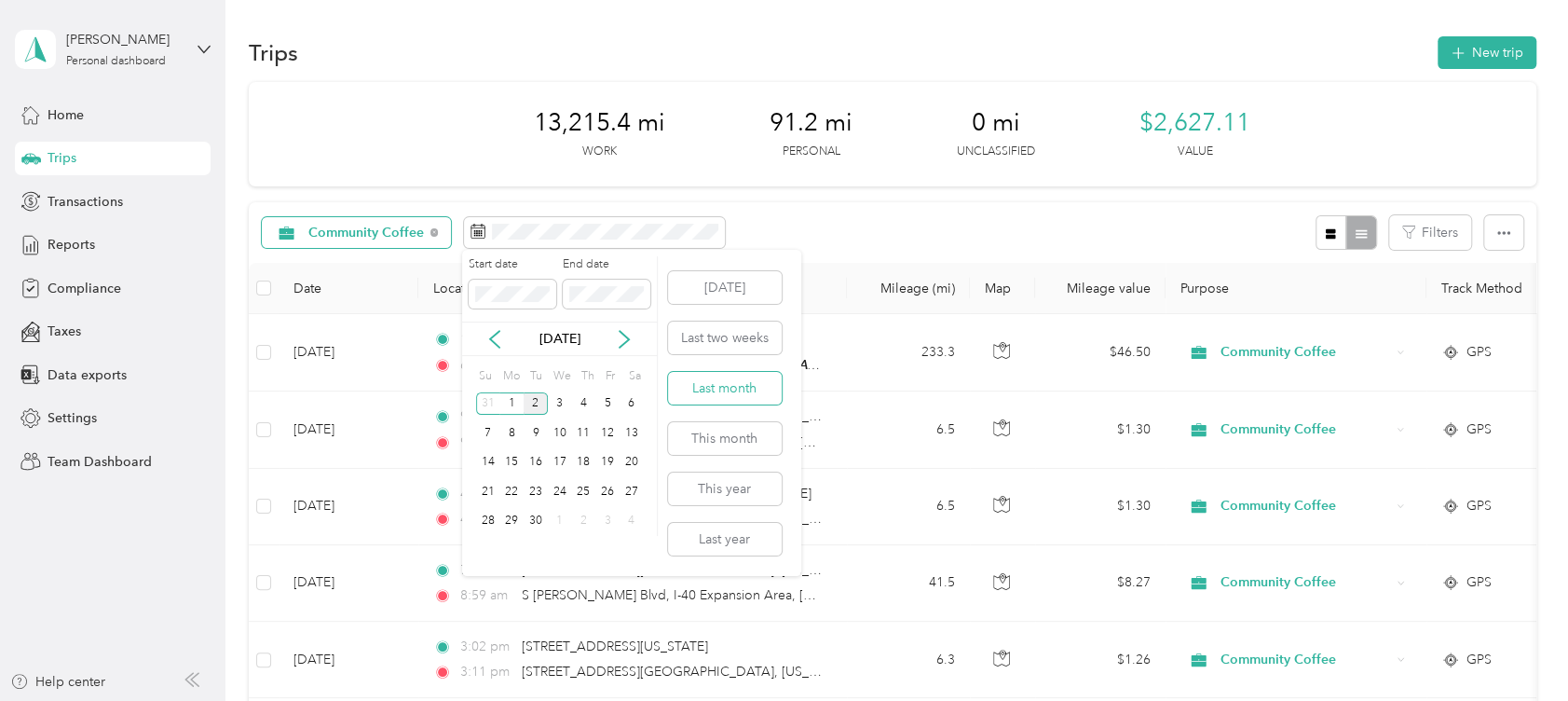
click at [735, 390] on button "Last month" at bounding box center [725, 388] width 114 height 33
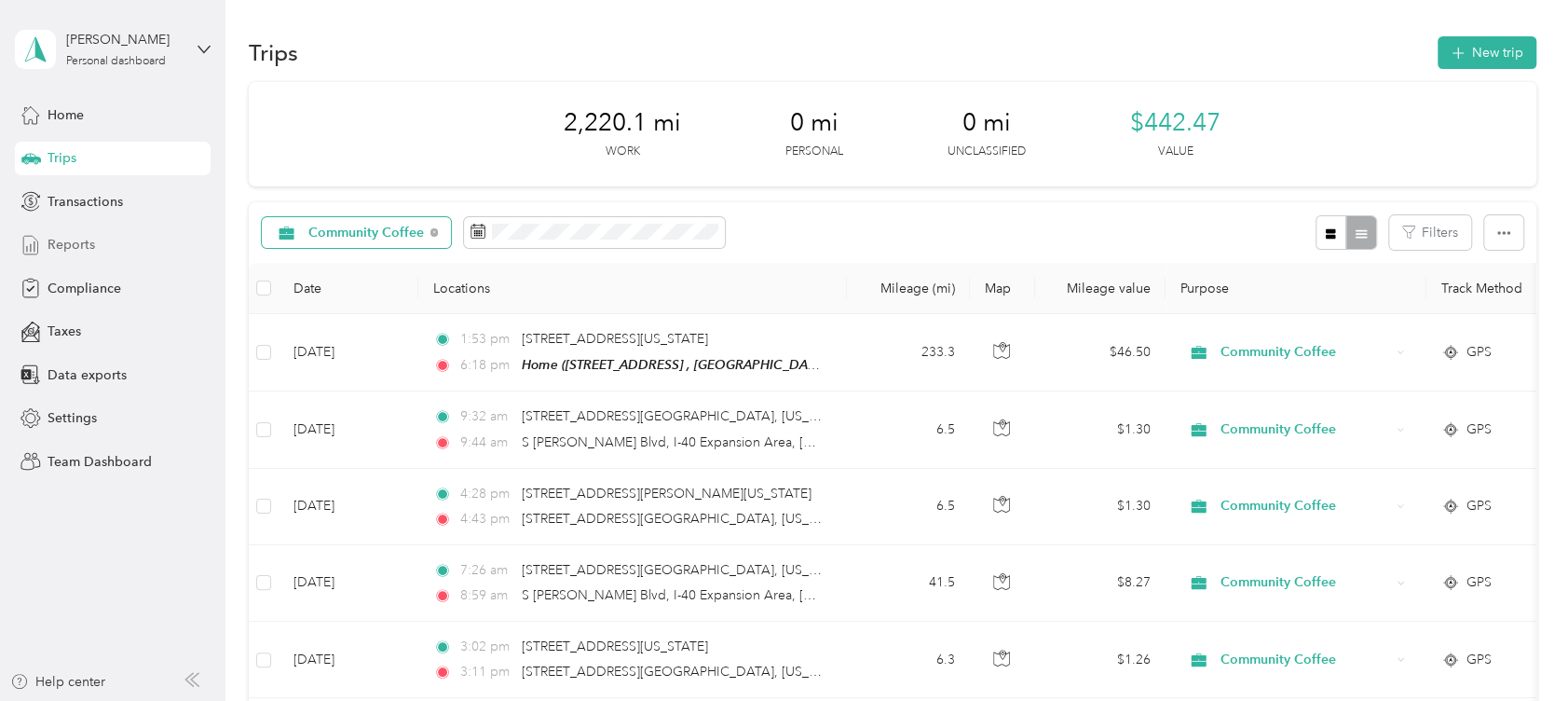
click at [77, 242] on span "Reports" at bounding box center [72, 245] width 48 height 20
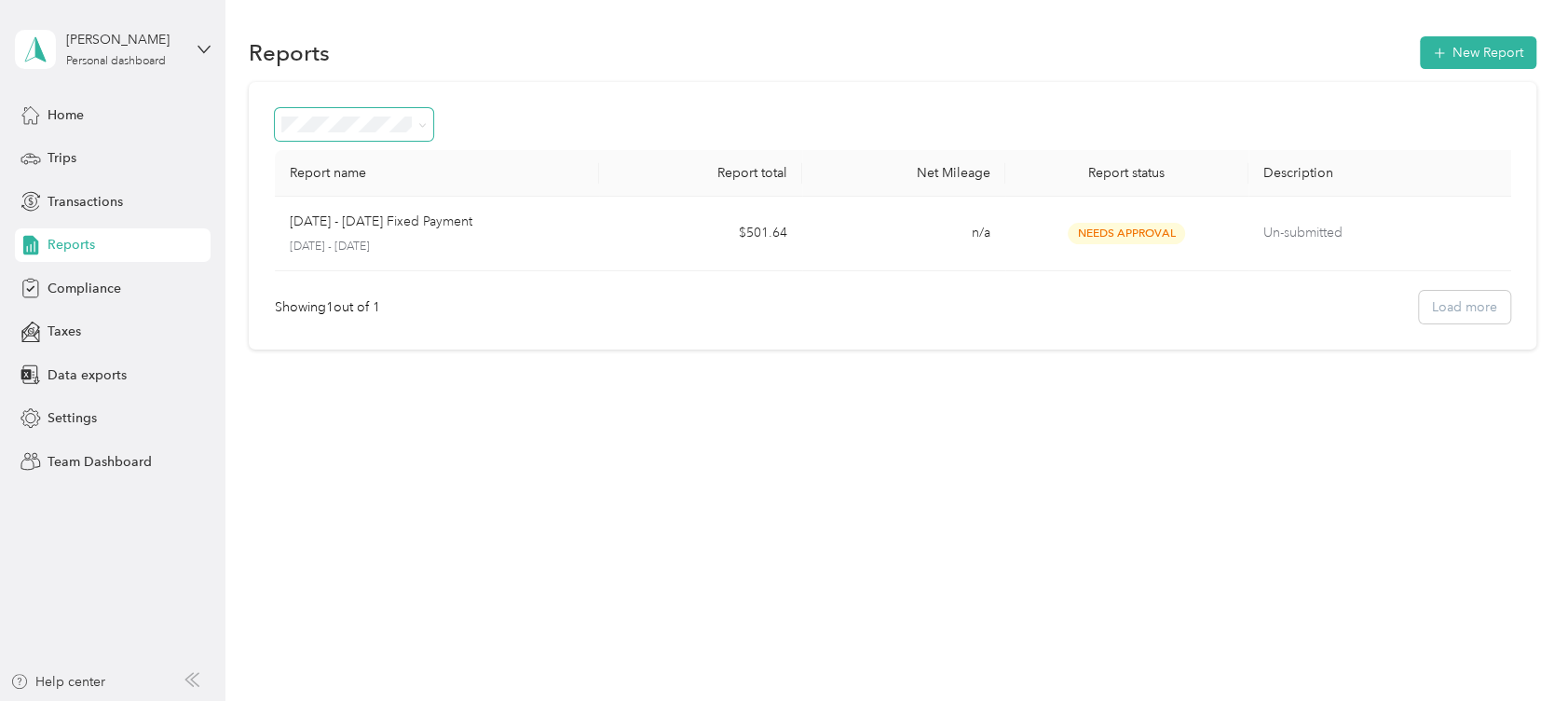
click at [422, 117] on span at bounding box center [422, 125] width 8 height 16
click at [430, 130] on span at bounding box center [354, 124] width 158 height 33
click at [421, 124] on icon at bounding box center [422, 125] width 8 height 8
click at [394, 157] on div "All Reports" at bounding box center [354, 149] width 132 height 20
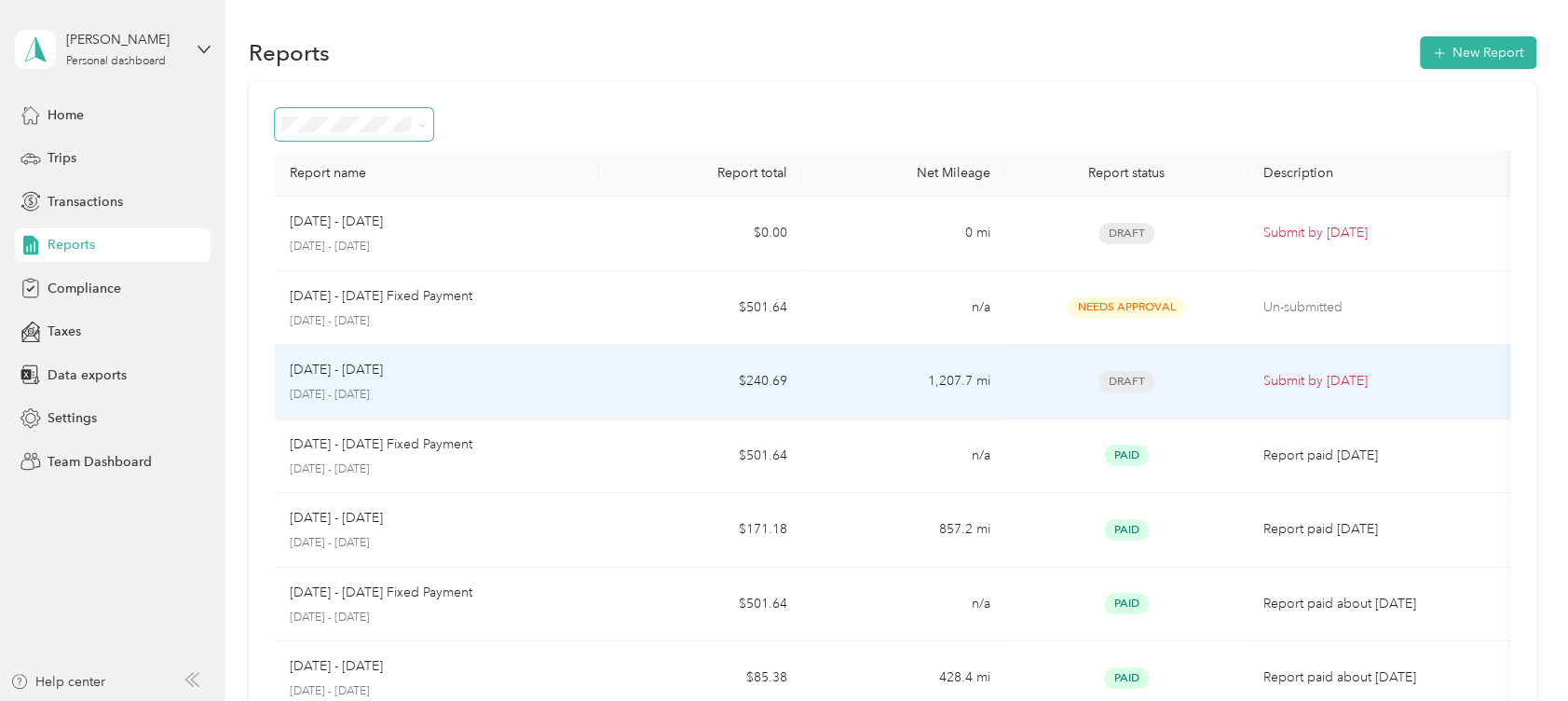
click at [512, 379] on div "[DATE] - [DATE]" at bounding box center [437, 370] width 295 height 21
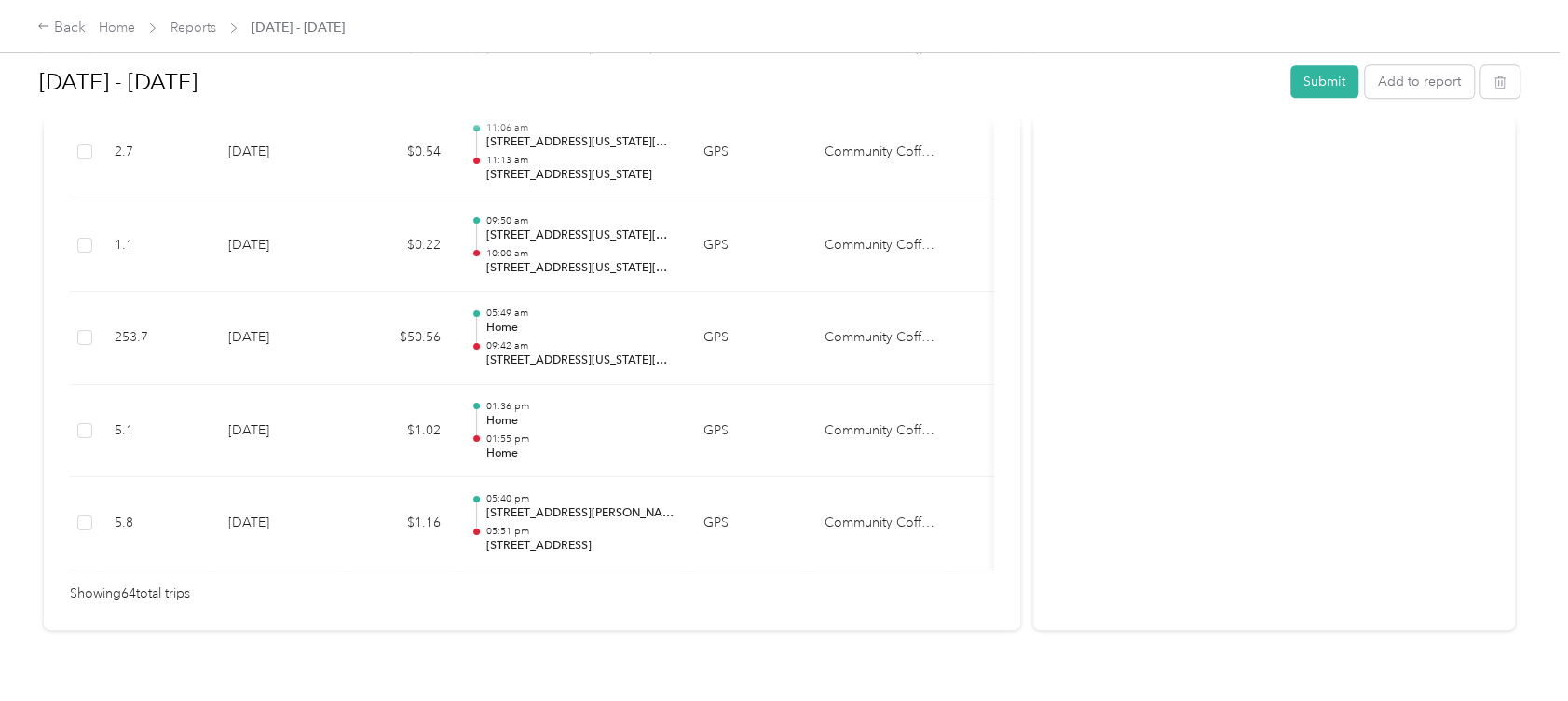
scroll to position [6129, 0]
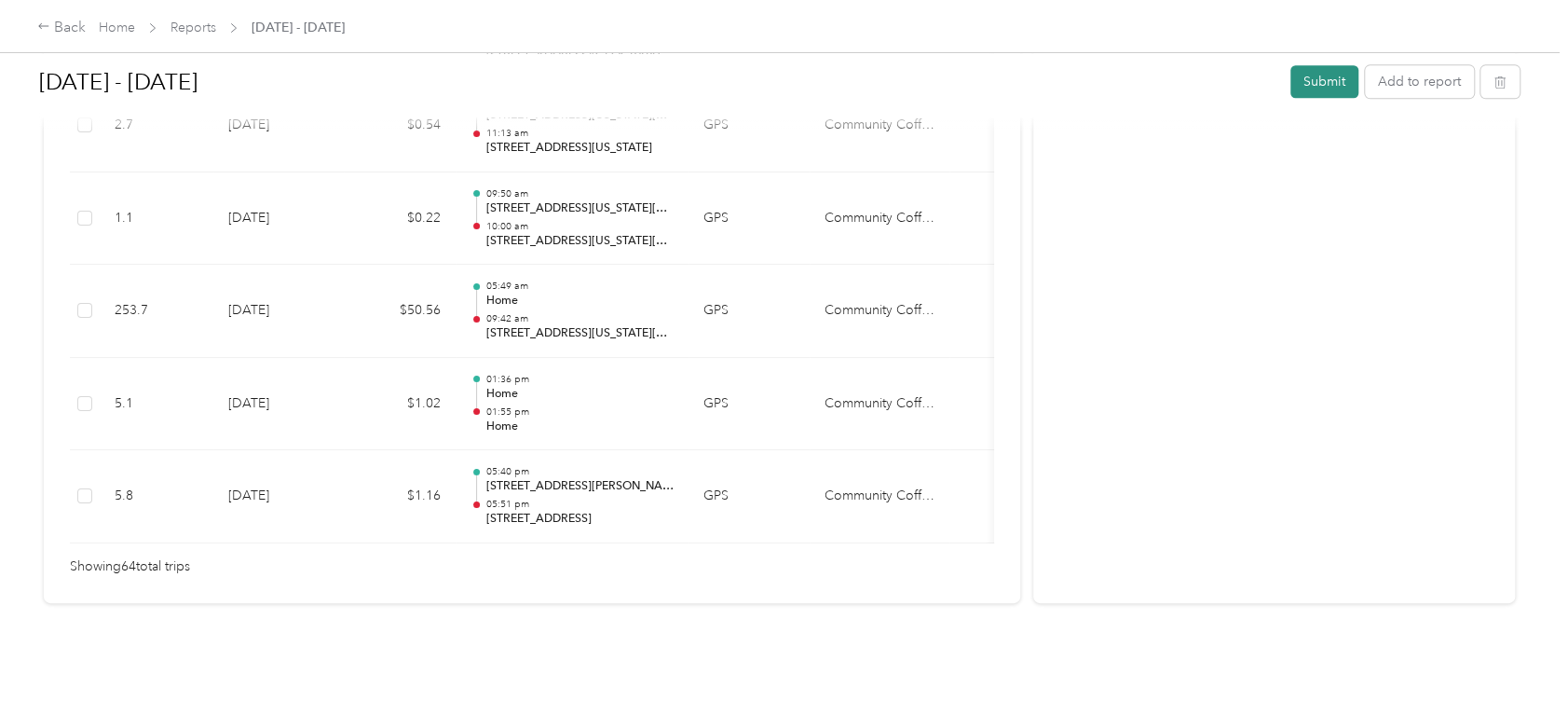
click at [1303, 83] on button "Submit" at bounding box center [1324, 81] width 68 height 33
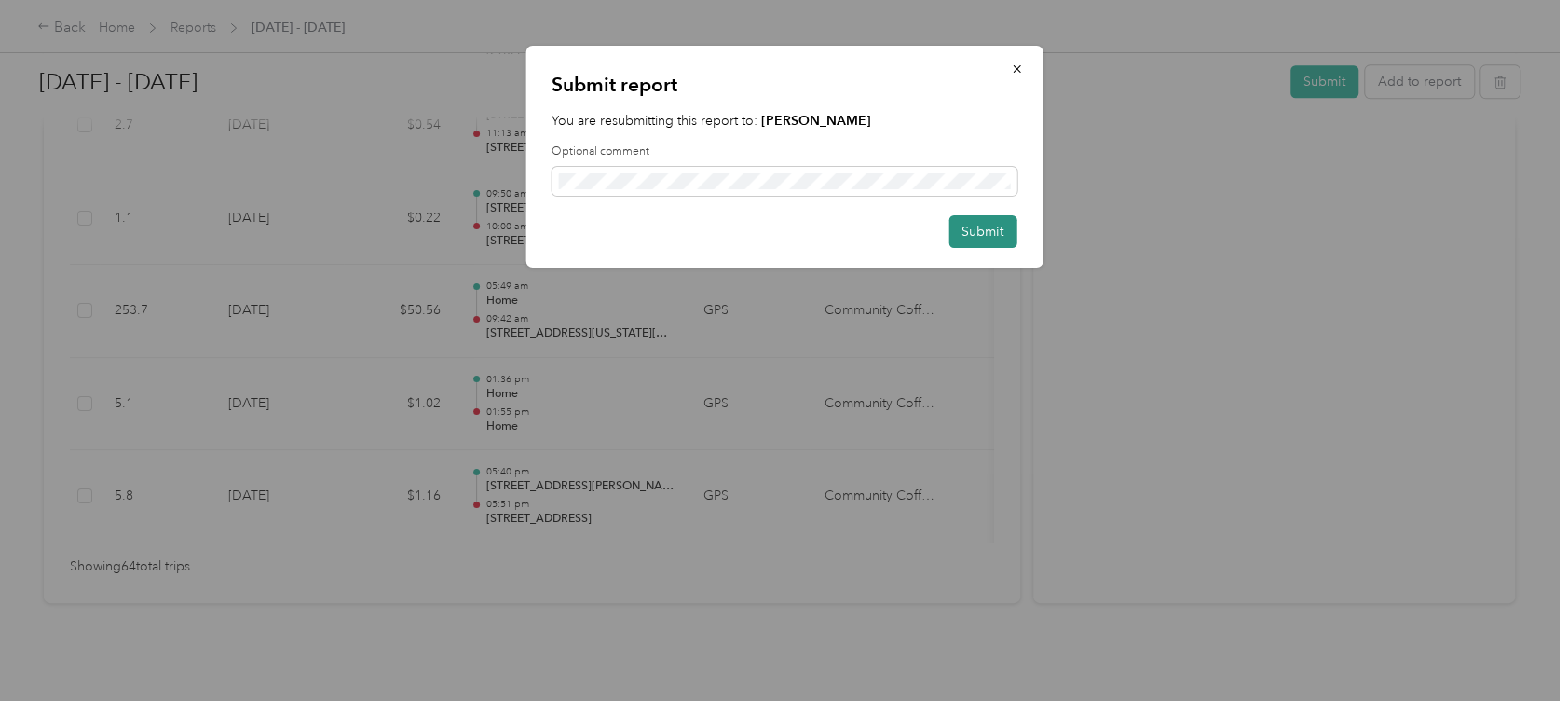
click at [989, 233] on button "Submit" at bounding box center [982, 231] width 68 height 33
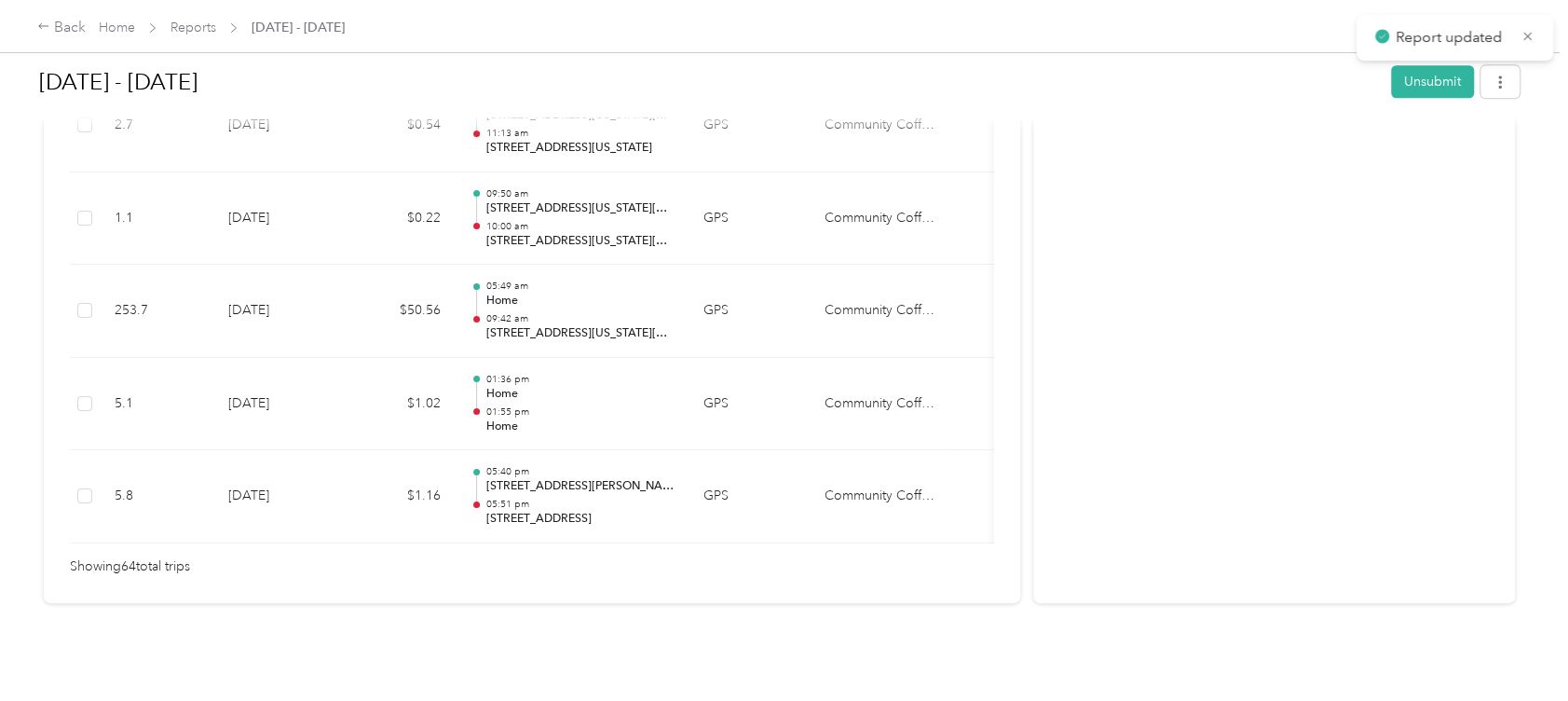
scroll to position [6103, 0]
click at [117, 21] on link "Home" at bounding box center [117, 28] width 36 height 16
